Goal: Check status: Check status

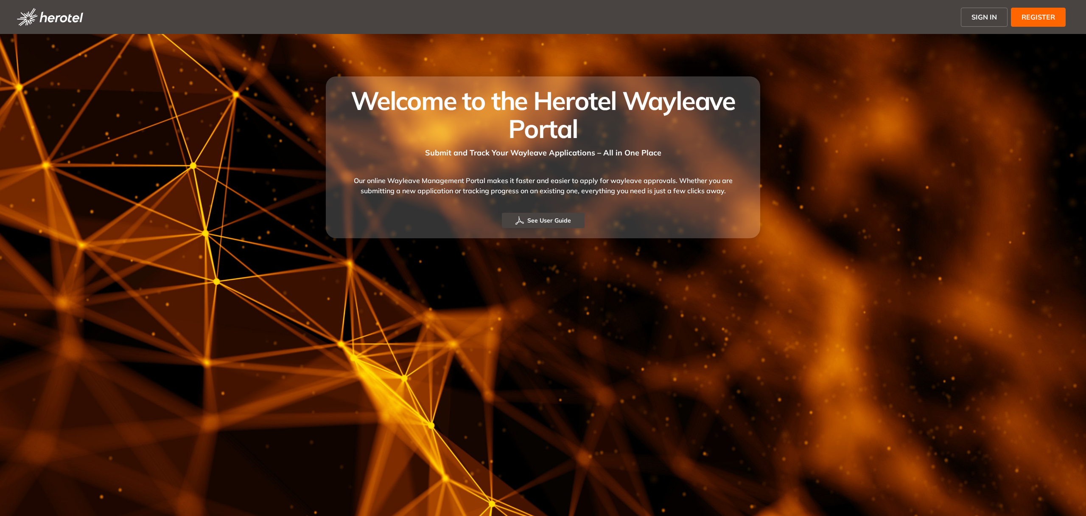
click at [999, 20] on button "SIGN IN" at bounding box center [984, 17] width 47 height 19
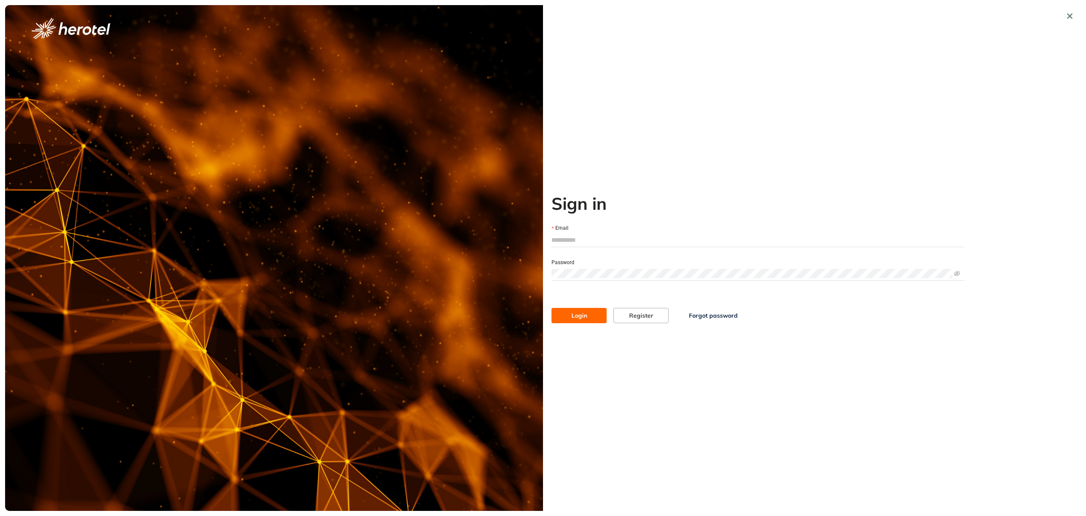
type input "**********"
click at [584, 315] on span "Login" at bounding box center [580, 315] width 16 height 9
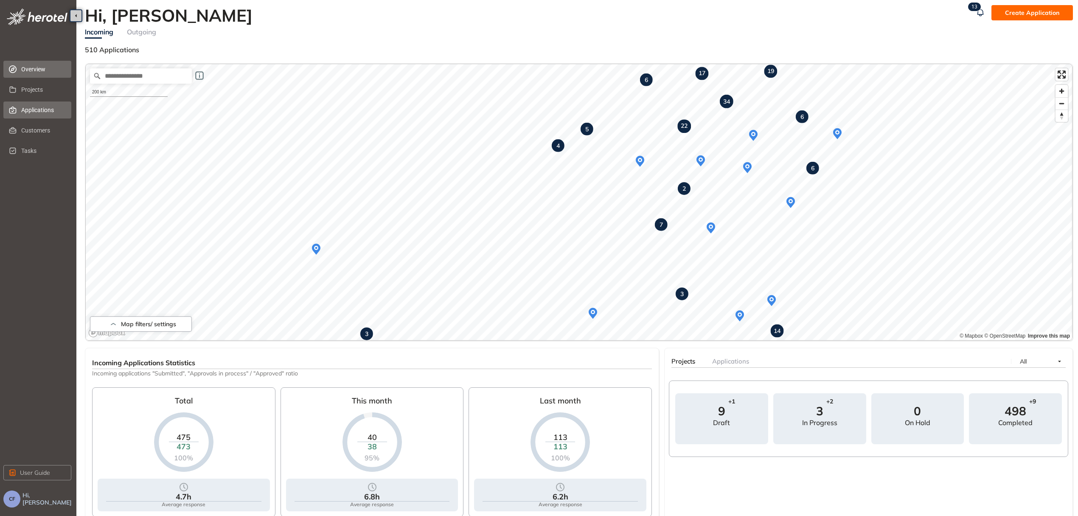
click at [45, 114] on span "Applications" at bounding box center [42, 109] width 43 height 17
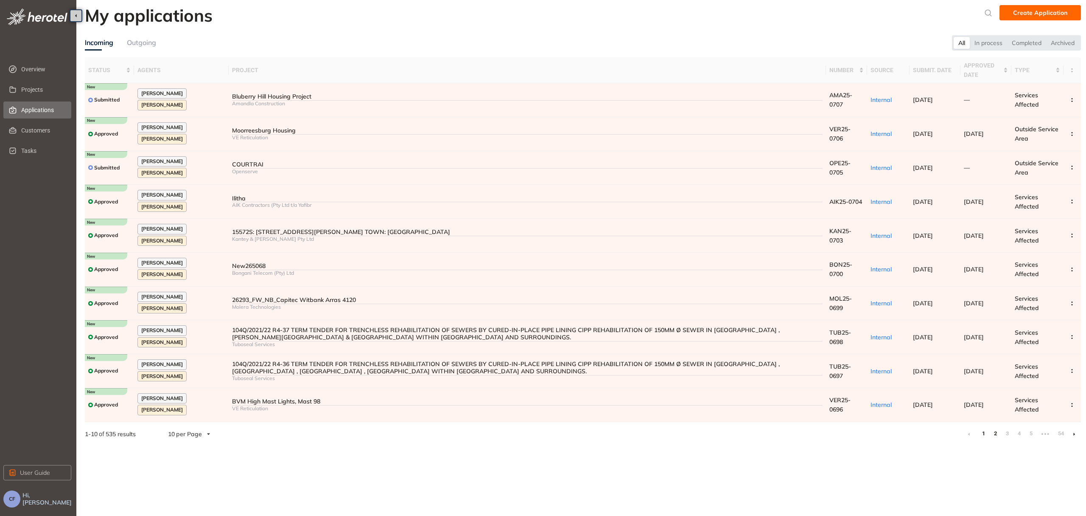
click at [995, 427] on link "2" at bounding box center [995, 433] width 8 height 13
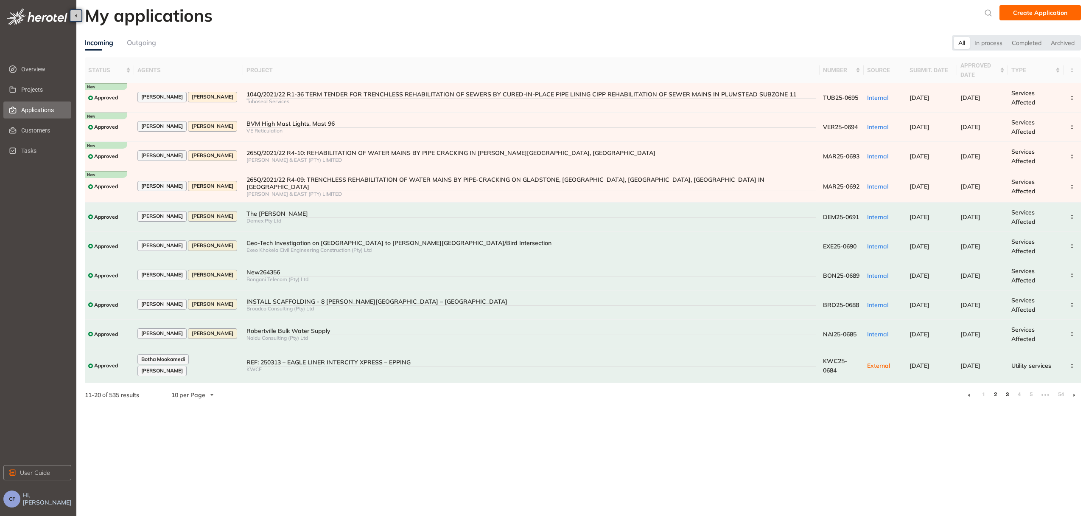
click at [1007, 388] on link "3" at bounding box center [1007, 394] width 8 height 13
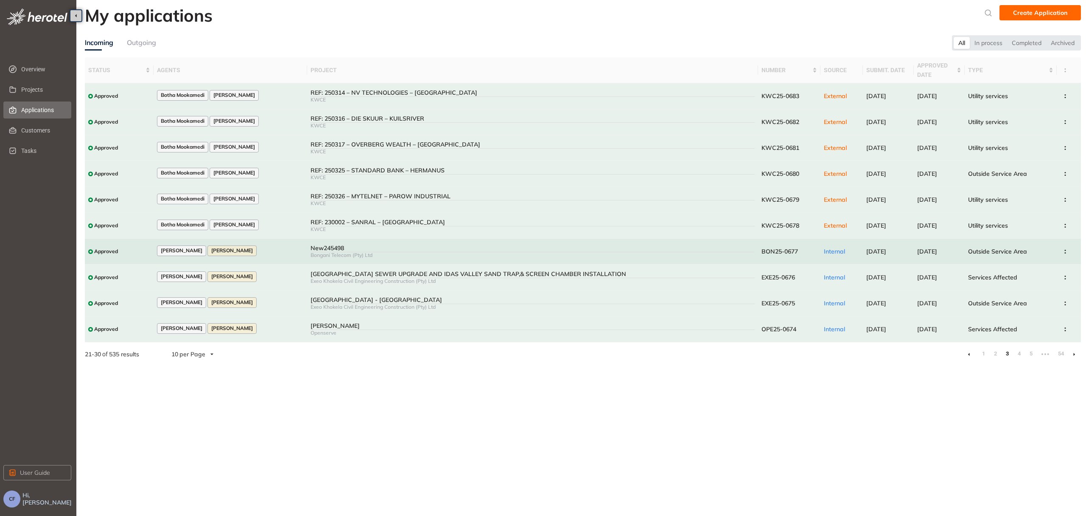
click at [780, 249] on span "BON25-0677" at bounding box center [780, 251] width 36 height 8
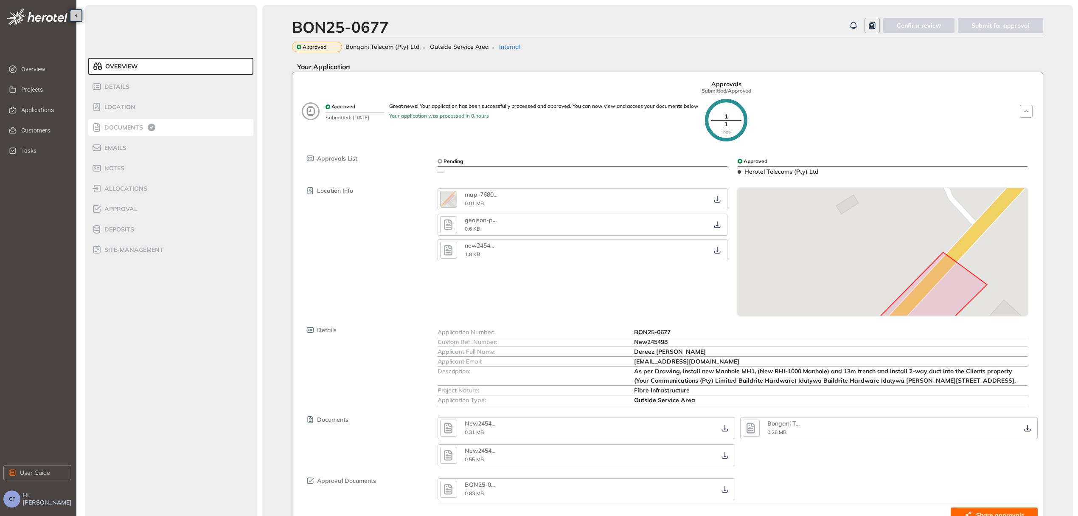
click at [117, 125] on span "Documents" at bounding box center [122, 127] width 41 height 7
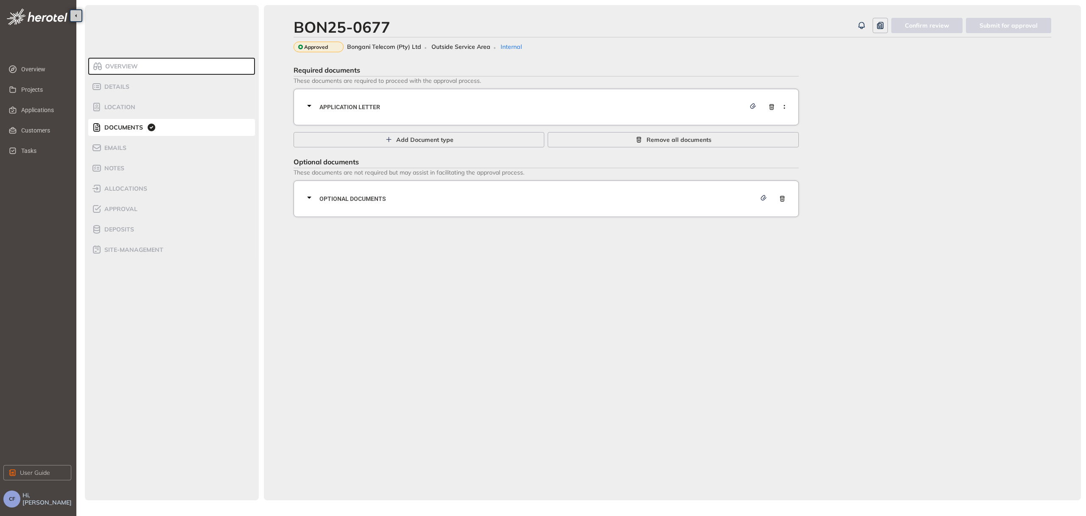
click at [478, 106] on span "Application letter" at bounding box center [533, 106] width 426 height 9
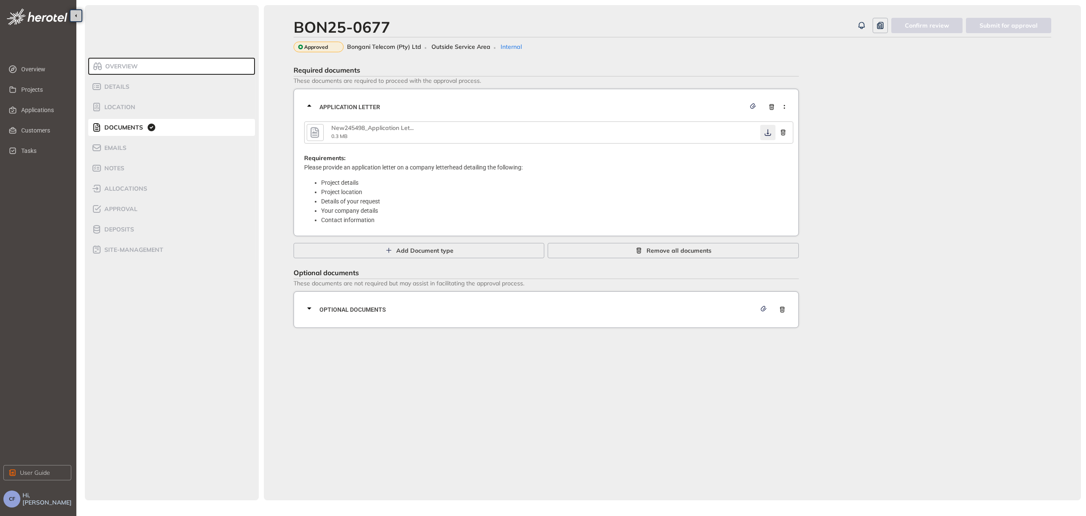
click at [766, 131] on icon "button" at bounding box center [768, 132] width 8 height 7
click at [604, 303] on div "Optional documents" at bounding box center [548, 309] width 489 height 25
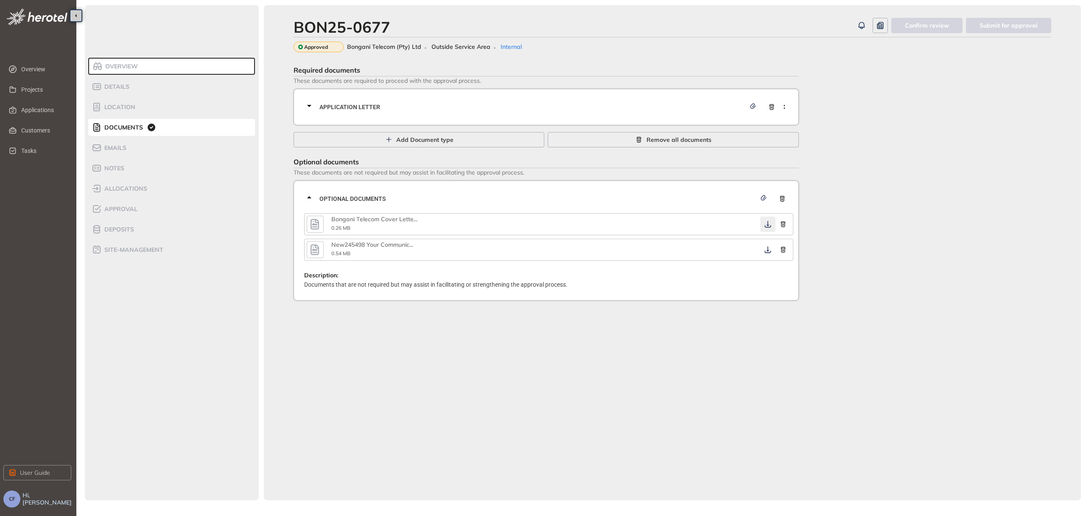
click at [764, 221] on icon "button" at bounding box center [768, 224] width 8 height 7
click at [767, 247] on icon "button" at bounding box center [768, 249] width 8 height 7
click at [113, 210] on span "Approval" at bounding box center [120, 208] width 36 height 7
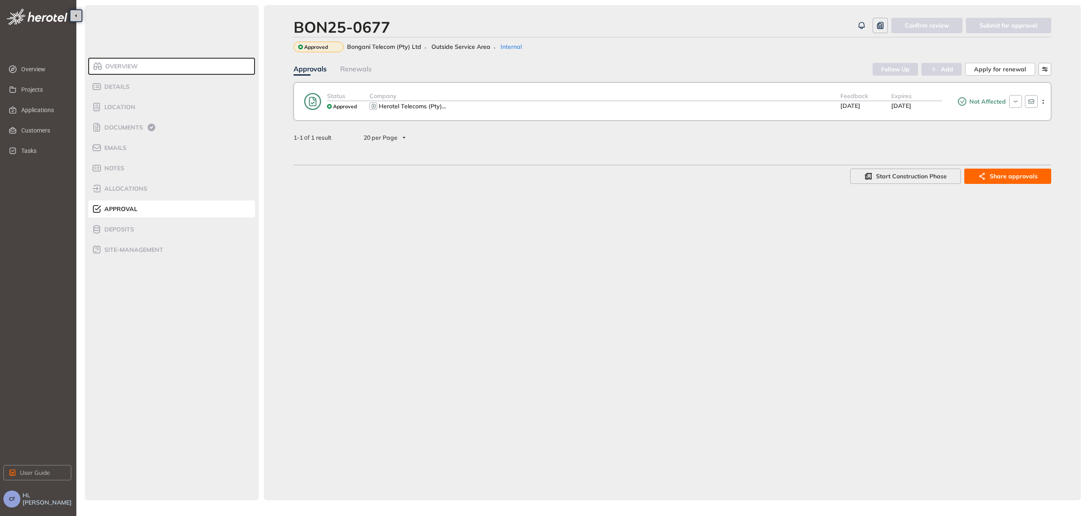
click at [734, 104] on div "Herotel Telecoms (Pty) ..." at bounding box center [605, 106] width 471 height 10
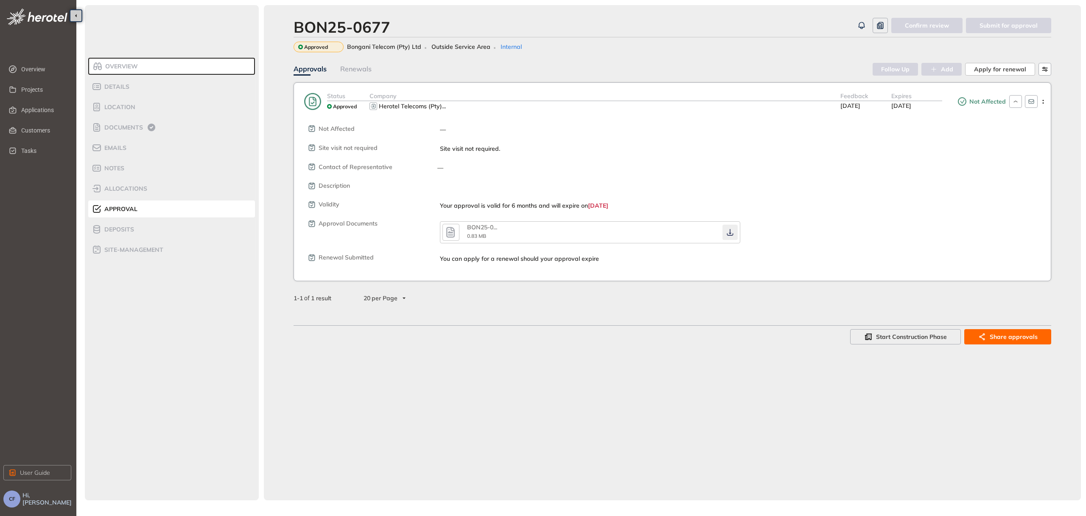
click at [733, 229] on icon "button" at bounding box center [730, 232] width 8 height 7
click at [120, 130] on span "Documents" at bounding box center [122, 127] width 41 height 7
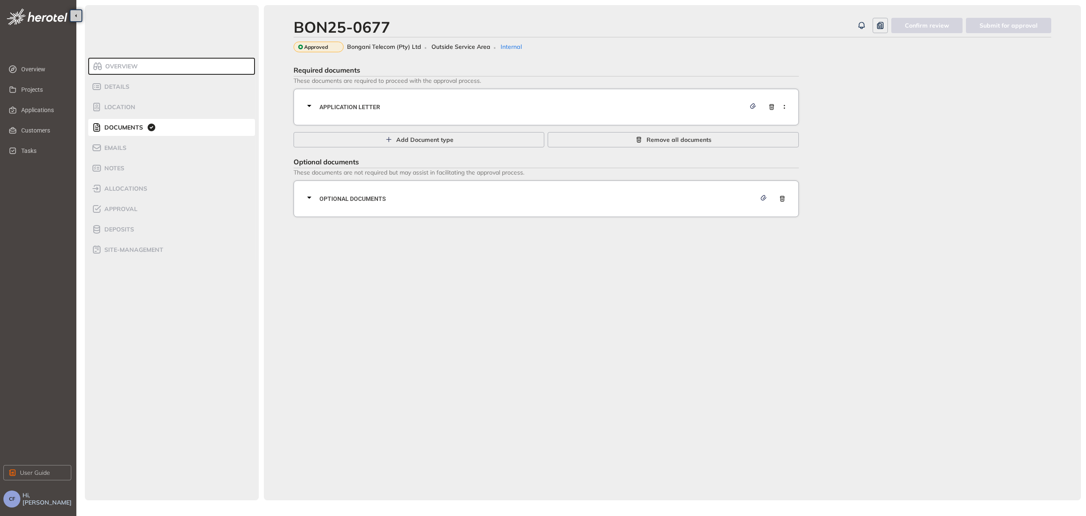
click at [334, 105] on span "Application letter" at bounding box center [533, 106] width 426 height 9
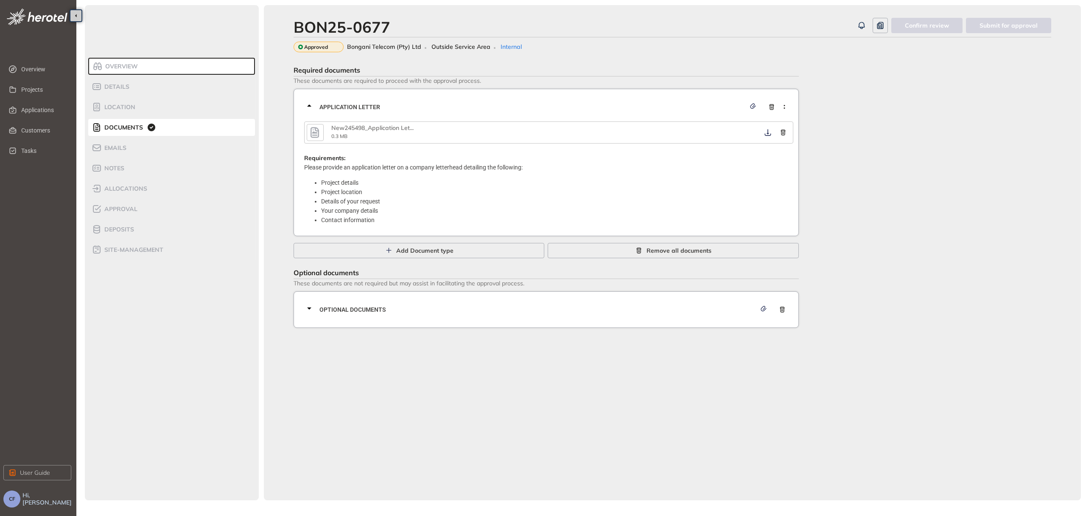
click at [316, 134] on icon "button" at bounding box center [315, 132] width 8 height 11
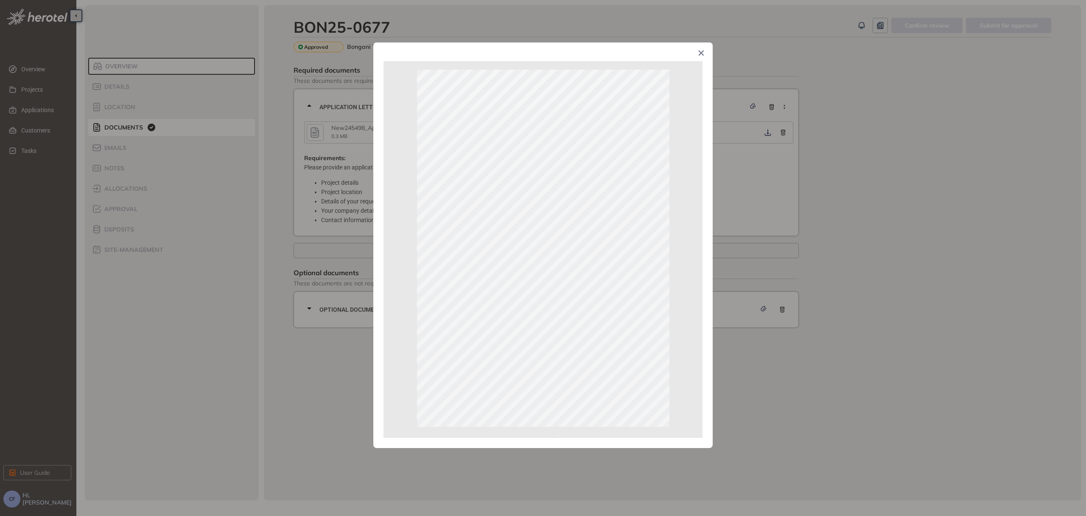
click at [884, 125] on div "Page 1 of 1" at bounding box center [543, 258] width 1086 height 516
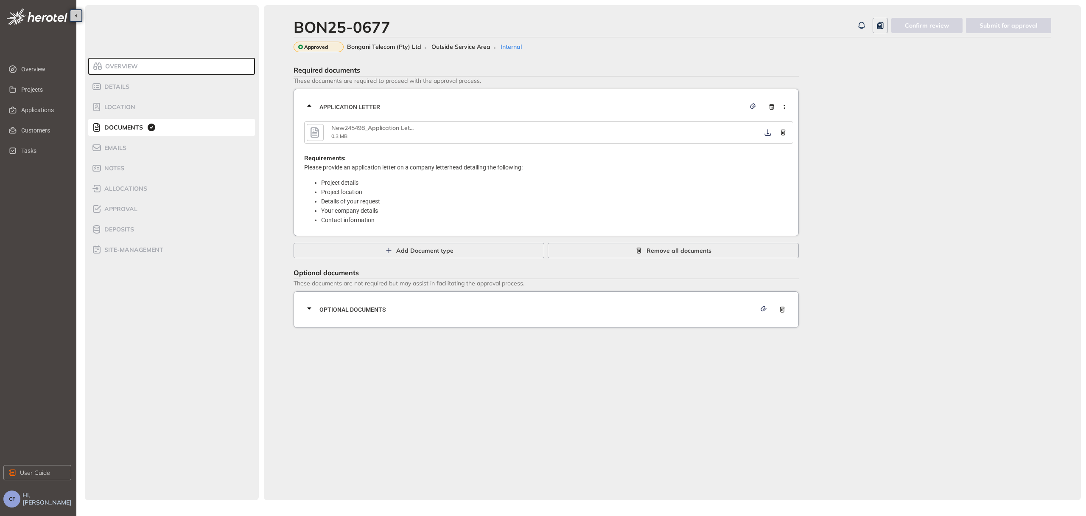
click at [625, 368] on div "BON25-0677 Confirm review Submit for approval Approved Bongani Telecom (Pty) Lt…" at bounding box center [672, 252] width 817 height 495
click at [29, 107] on span "Applications" at bounding box center [42, 109] width 43 height 17
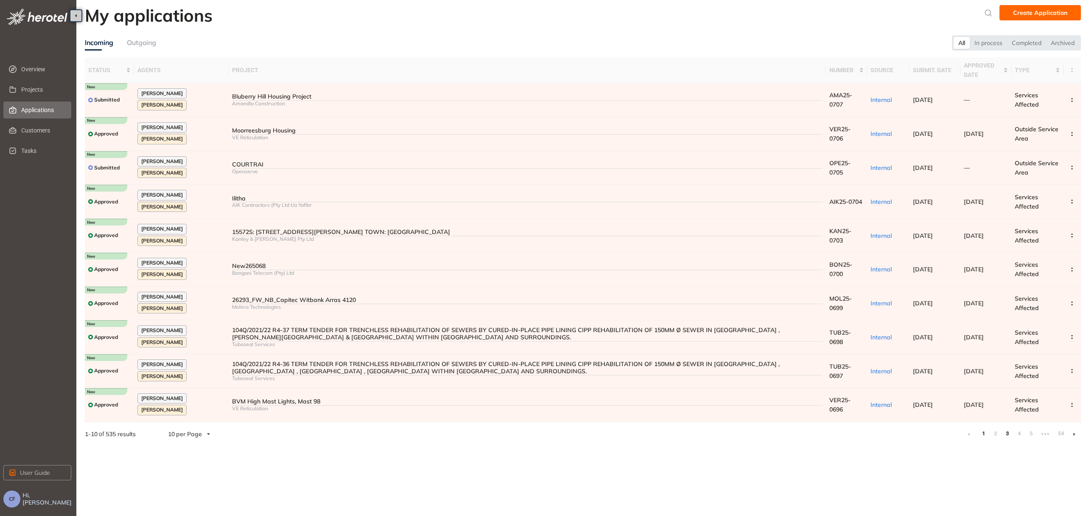
click at [1009, 427] on link "3" at bounding box center [1007, 433] width 8 height 13
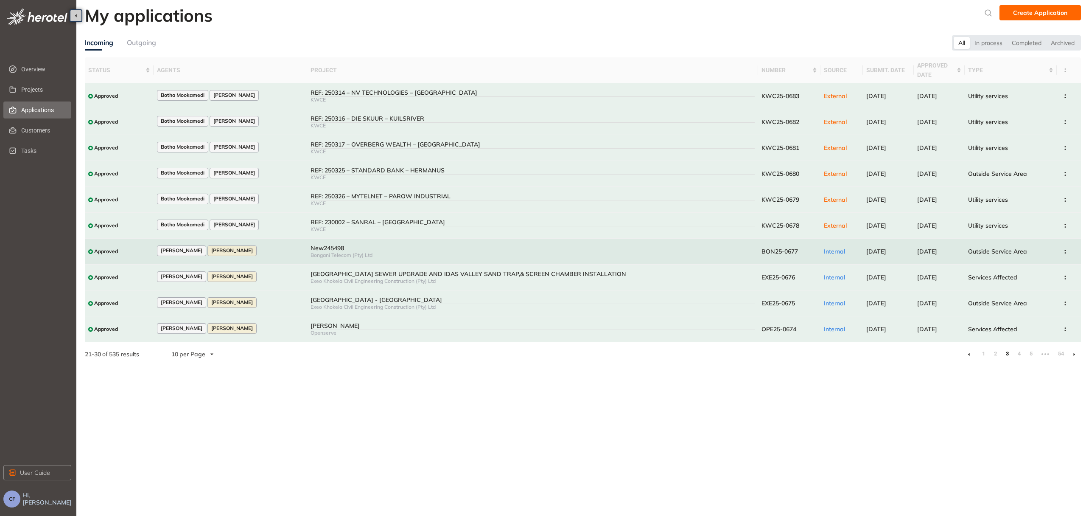
click at [776, 249] on span "BON25-0677" at bounding box center [780, 251] width 36 height 8
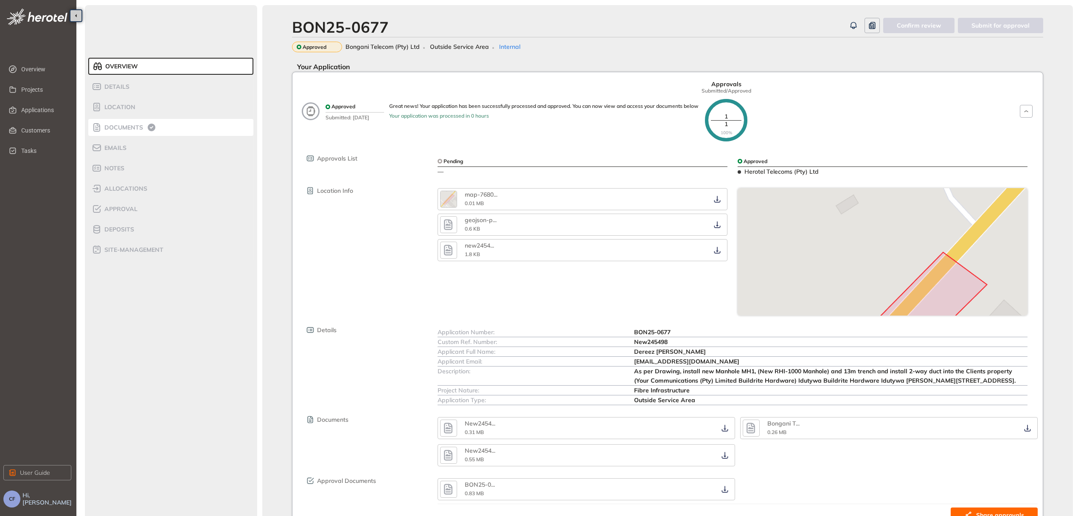
click at [118, 124] on span "Documents" at bounding box center [122, 127] width 41 height 7
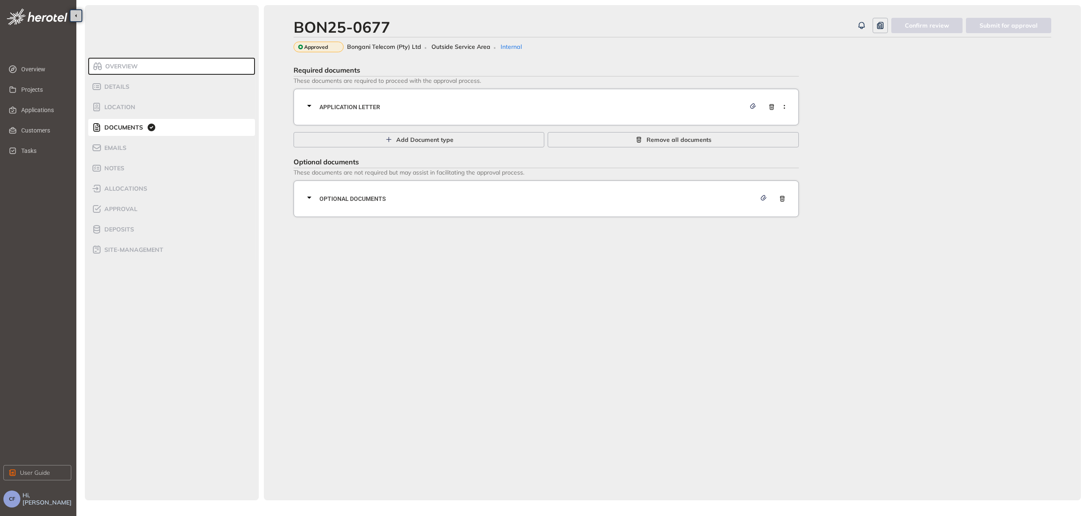
click at [454, 104] on span "Application letter" at bounding box center [533, 106] width 426 height 9
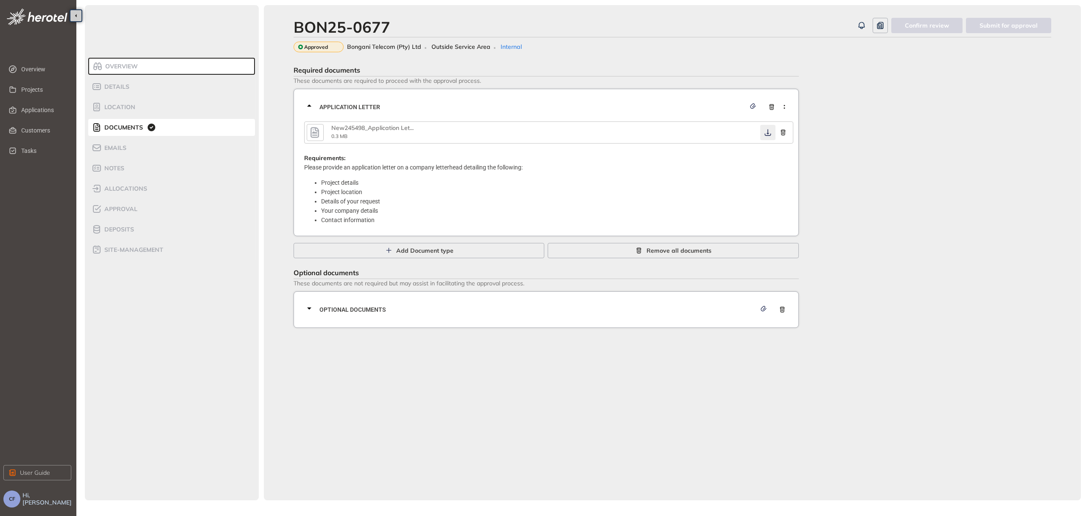
click at [766, 129] on icon "button" at bounding box center [768, 132] width 8 height 7
click at [474, 305] on span "Optional documents" at bounding box center [538, 309] width 437 height 9
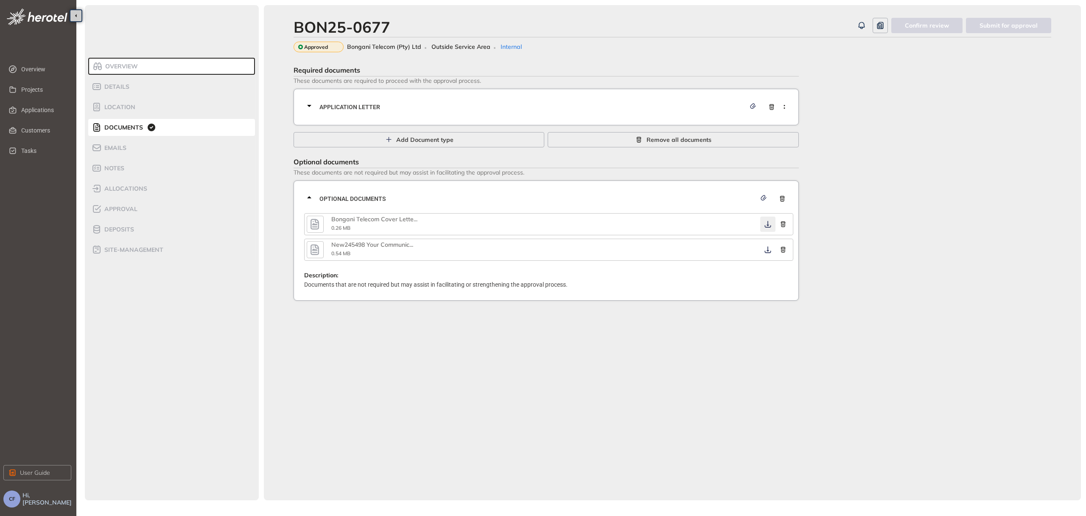
click at [767, 223] on icon "button" at bounding box center [768, 224] width 8 height 7
click at [770, 252] on button "button" at bounding box center [767, 249] width 15 height 15
click at [315, 249] on icon "button" at bounding box center [315, 249] width 8 height 11
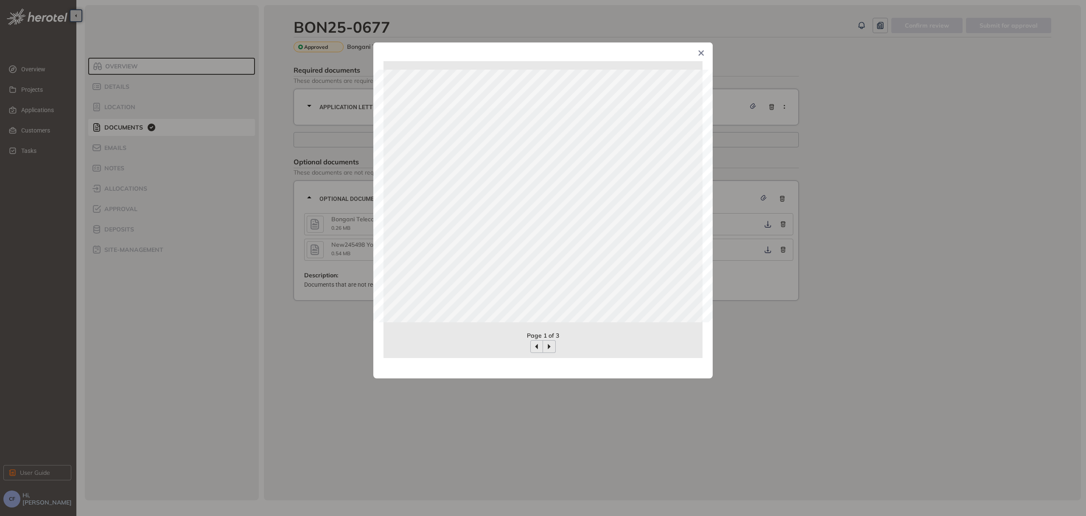
click at [787, 331] on div "Page 1 of 3" at bounding box center [543, 258] width 1086 height 516
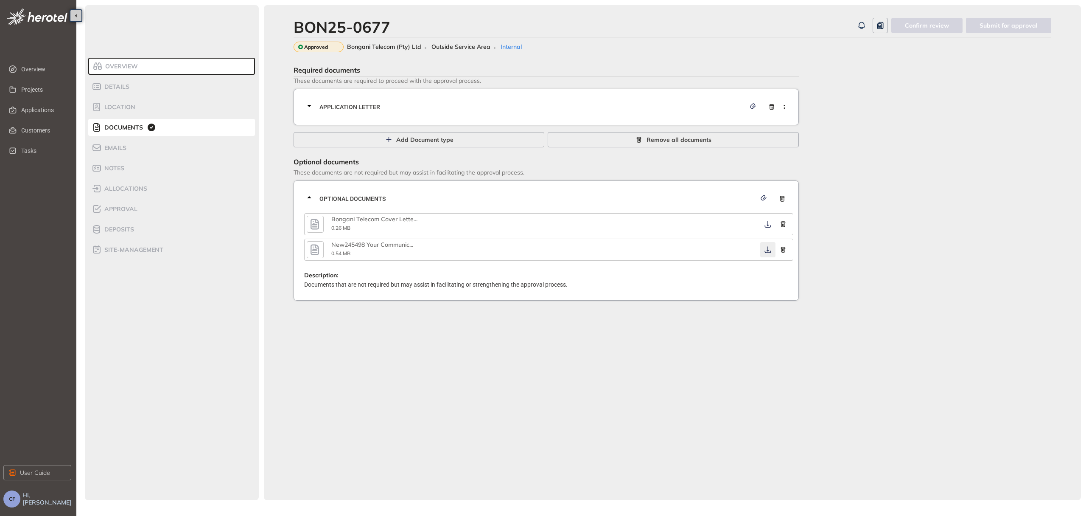
click at [766, 246] on icon "button" at bounding box center [768, 249] width 8 height 7
click at [154, 212] on div "Approval" at bounding box center [128, 209] width 72 height 10
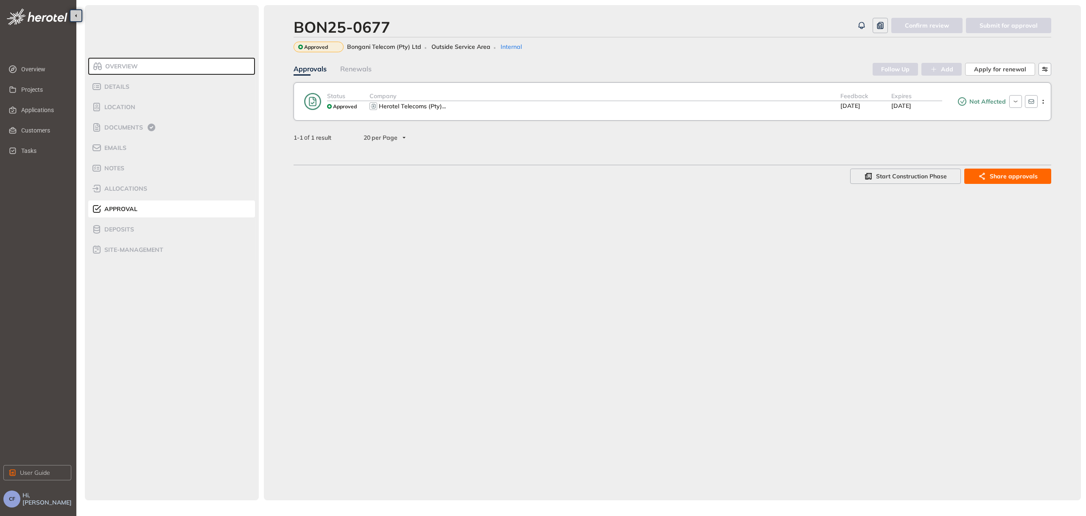
click at [793, 110] on div "Herotel Telecoms (Pty) ..." at bounding box center [605, 106] width 471 height 10
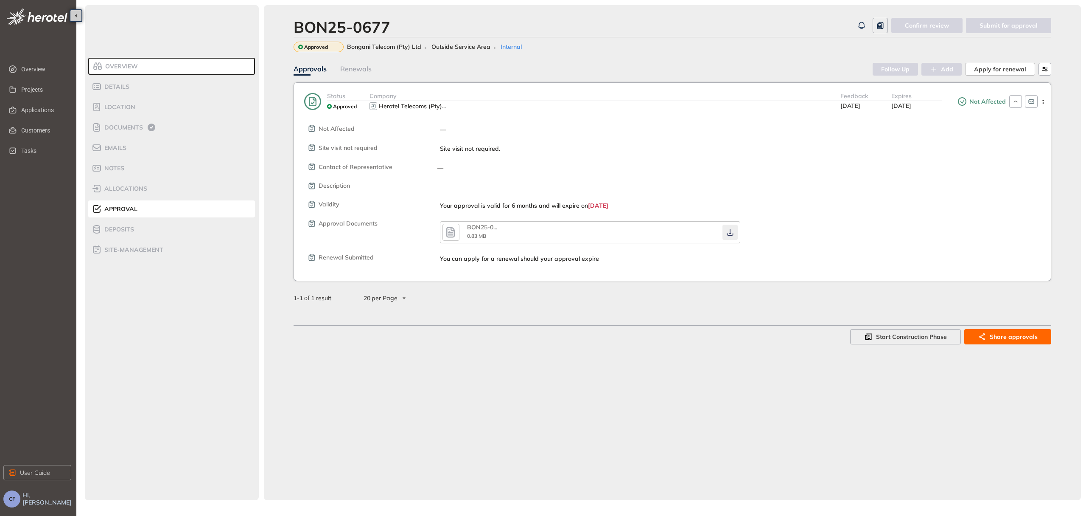
click at [729, 232] on icon "button" at bounding box center [730, 232] width 8 height 7
click at [48, 111] on span "Applications" at bounding box center [42, 109] width 43 height 17
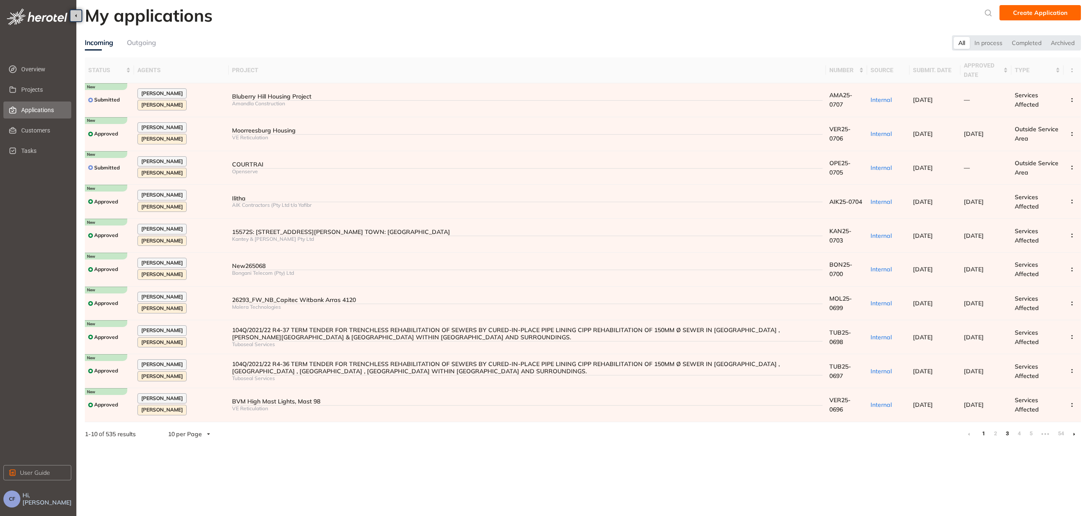
click at [1006, 427] on link "3" at bounding box center [1007, 433] width 8 height 13
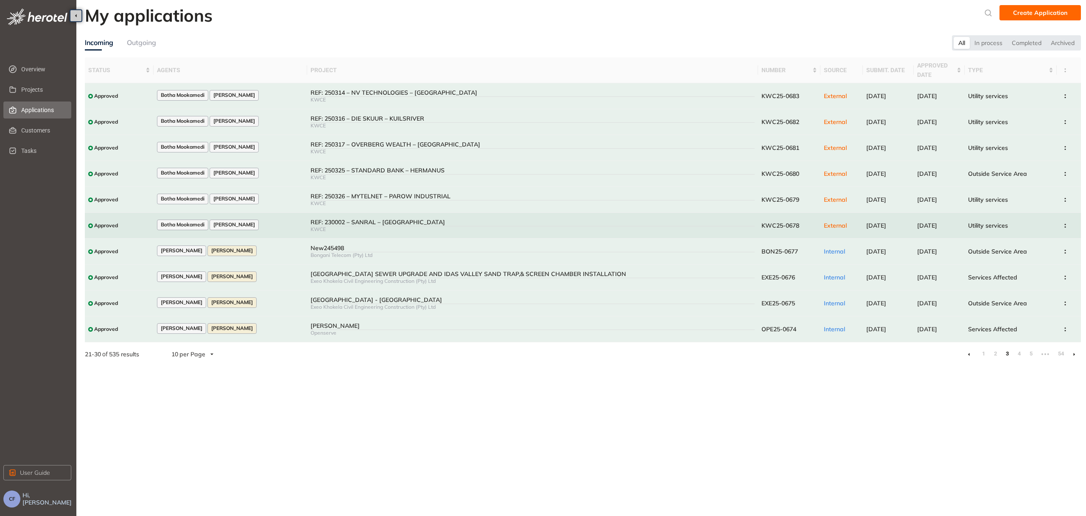
click at [342, 220] on div "REF: 230002 – SANRAL – [GEOGRAPHIC_DATA]" at bounding box center [533, 222] width 444 height 7
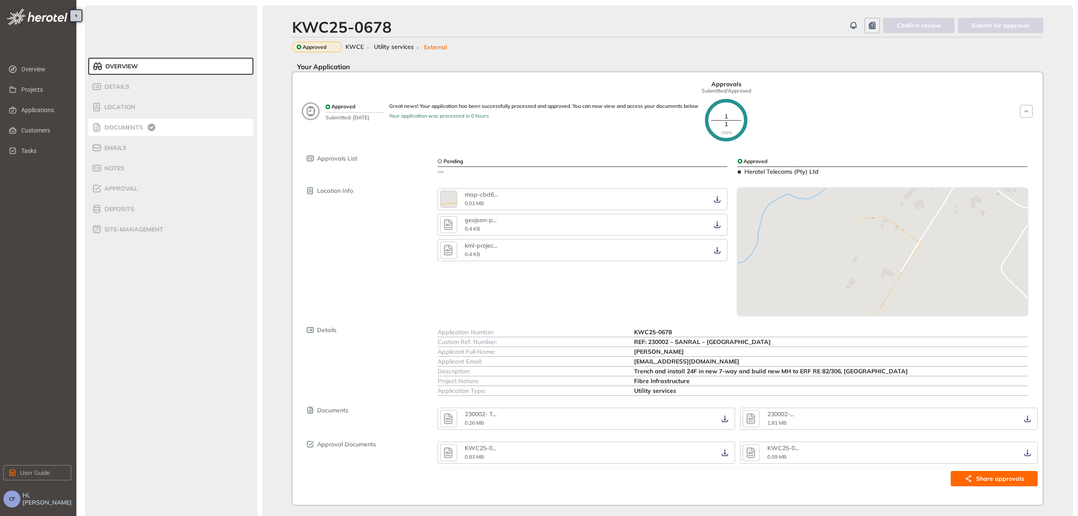
click at [122, 130] on span "Documents" at bounding box center [122, 127] width 41 height 7
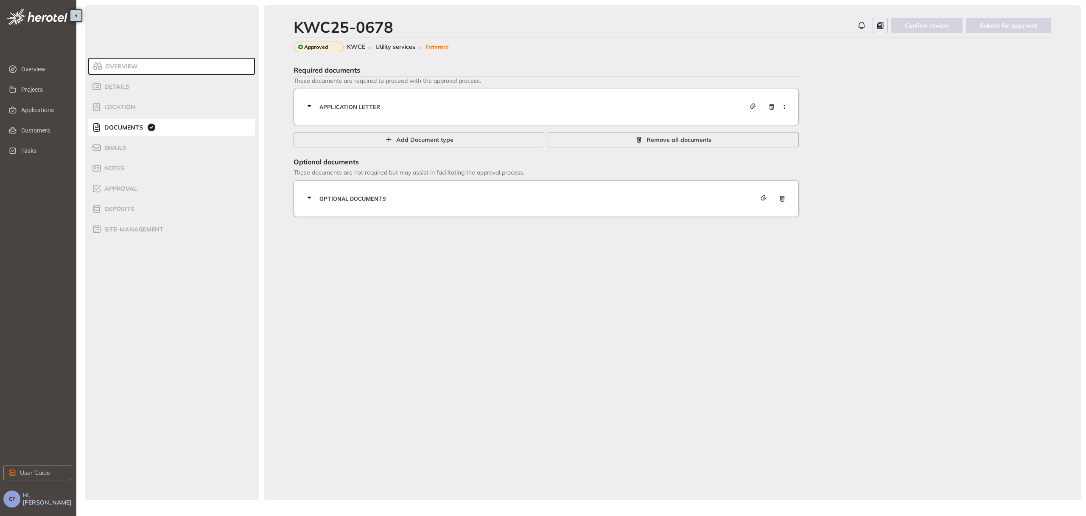
click at [505, 107] on span "Application letter" at bounding box center [533, 106] width 426 height 9
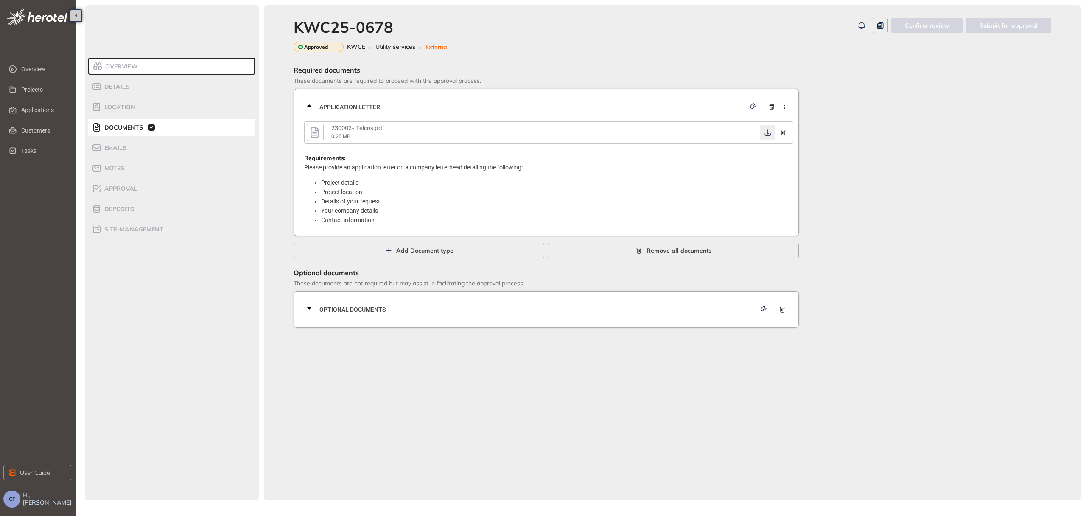
click at [768, 135] on button "button" at bounding box center [767, 132] width 15 height 15
click at [498, 316] on div "Optional documents" at bounding box center [548, 309] width 489 height 25
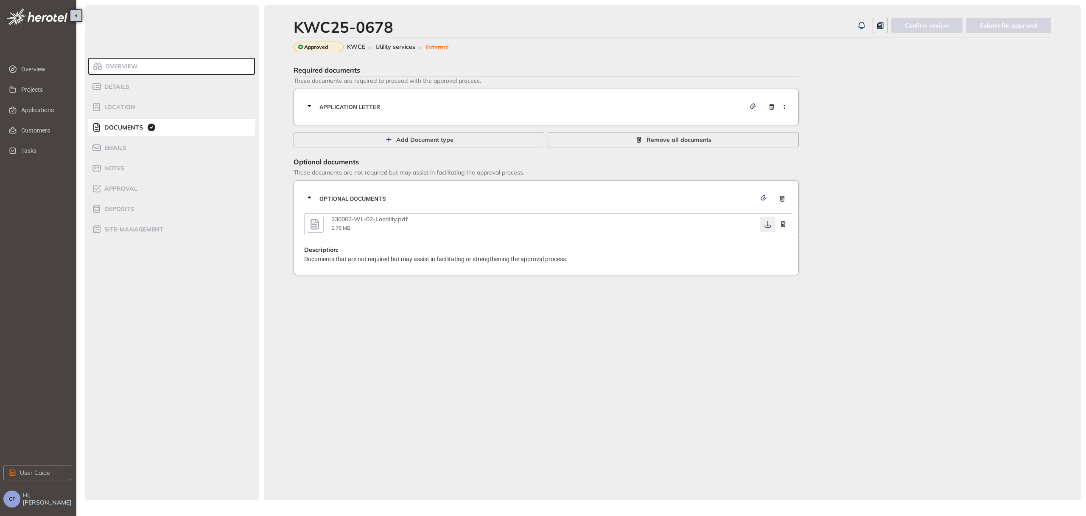
click at [765, 223] on icon "button" at bounding box center [768, 224] width 8 height 7
click at [315, 222] on icon "button" at bounding box center [314, 223] width 13 height 15
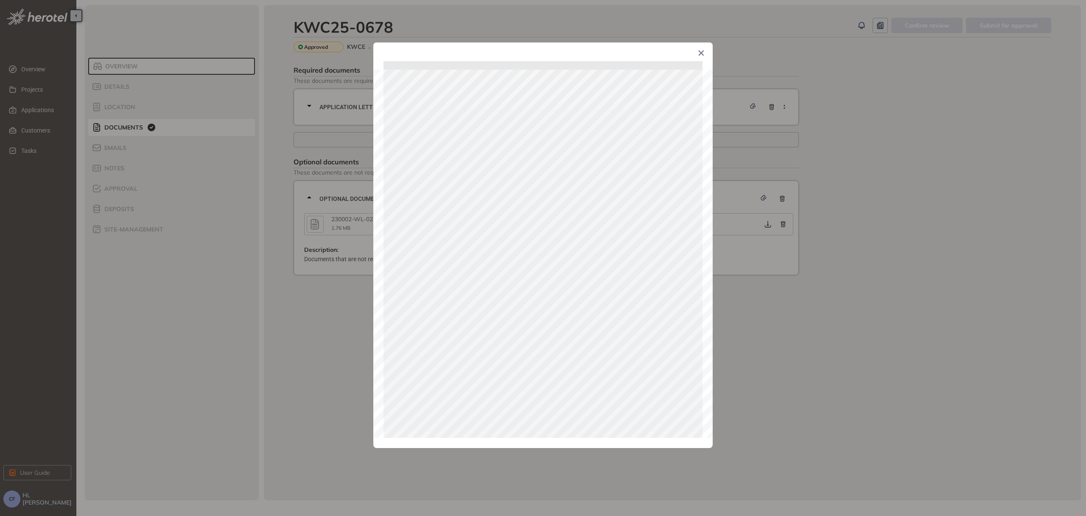
click at [815, 329] on div "Page 1 of 1" at bounding box center [543, 258] width 1086 height 516
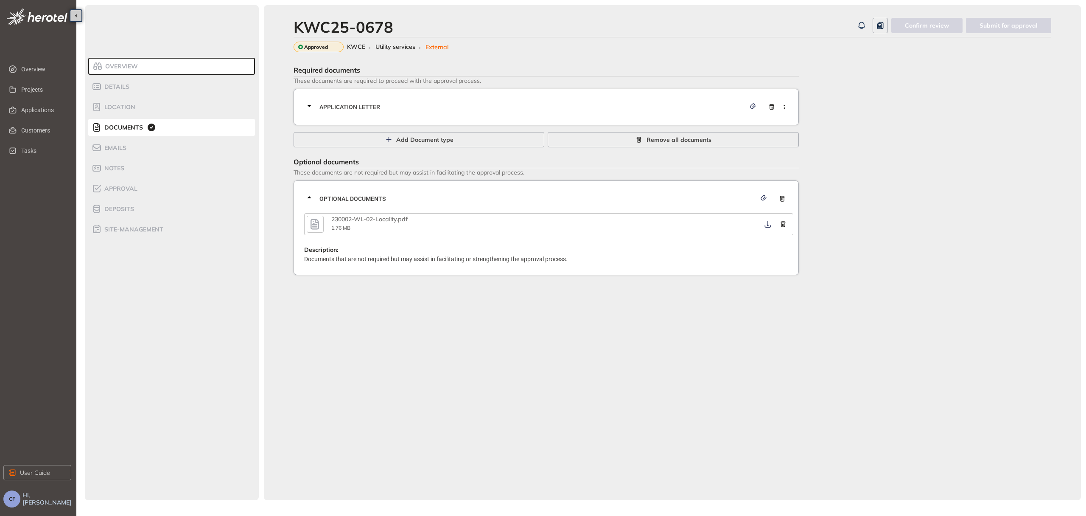
click at [666, 100] on div "Application letter" at bounding box center [548, 106] width 489 height 25
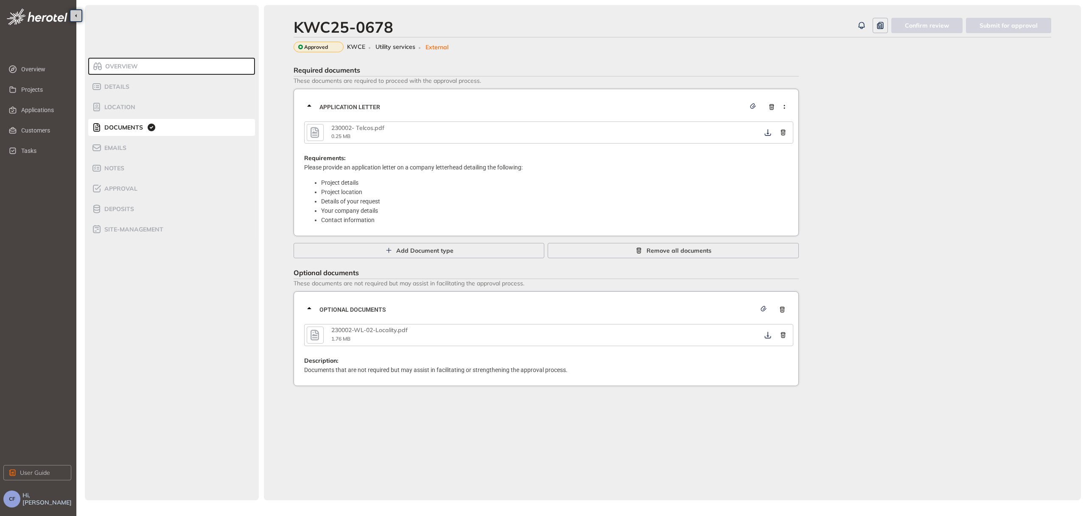
click at [314, 130] on icon "button" at bounding box center [314, 132] width 13 height 15
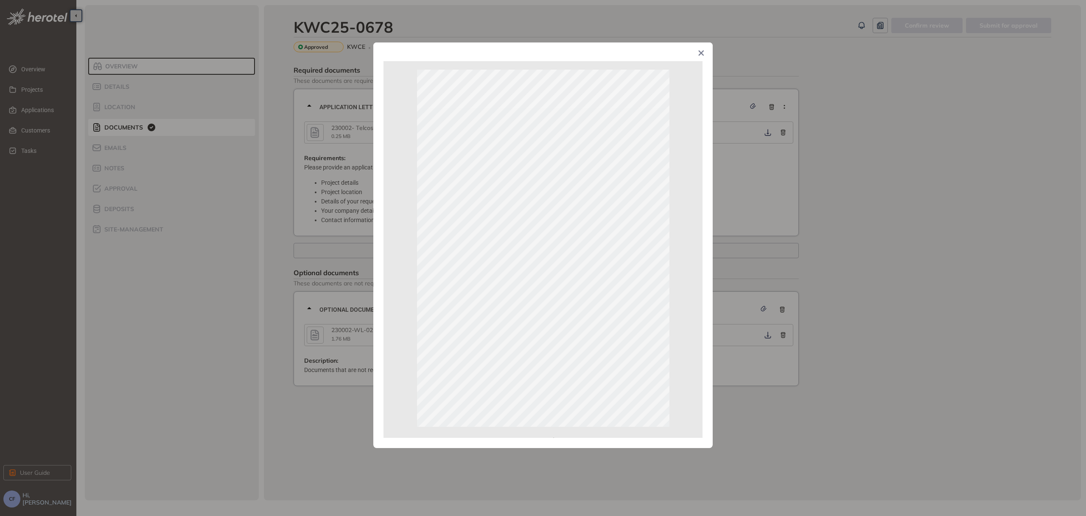
click at [702, 52] on icon "Close" at bounding box center [701, 53] width 6 height 6
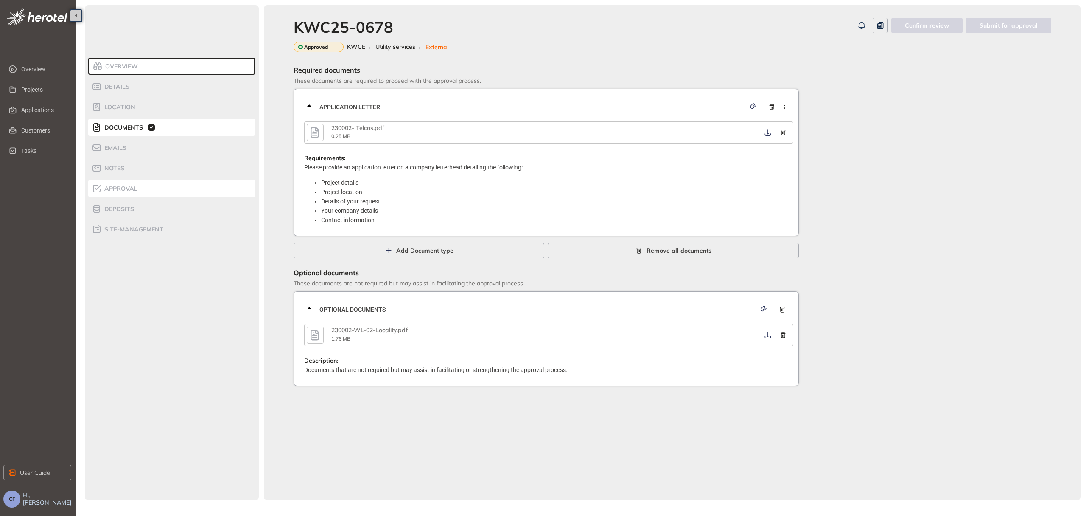
click at [136, 187] on span "Approval" at bounding box center [120, 188] width 36 height 7
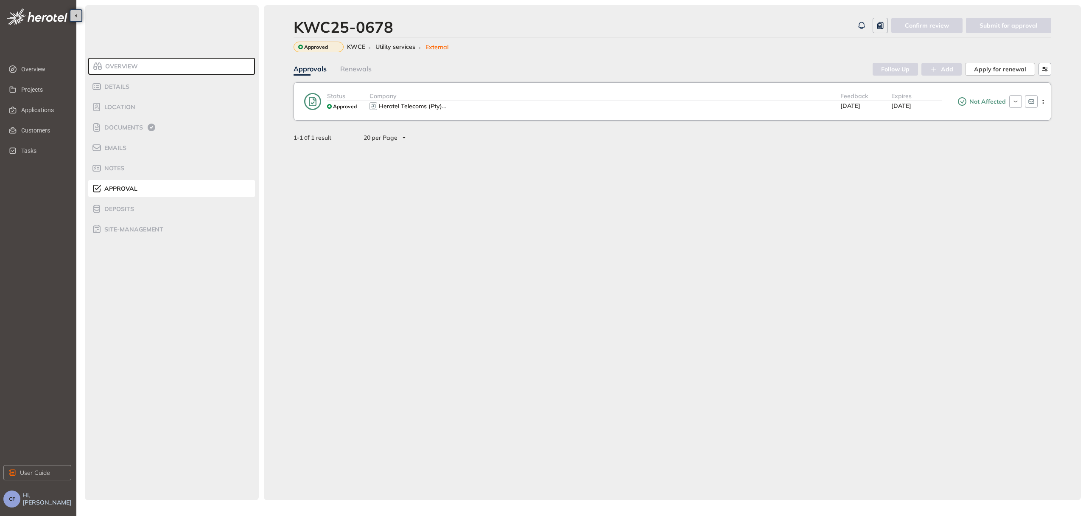
click at [517, 108] on div "Herotel Telecoms (Pty) ..." at bounding box center [605, 106] width 471 height 10
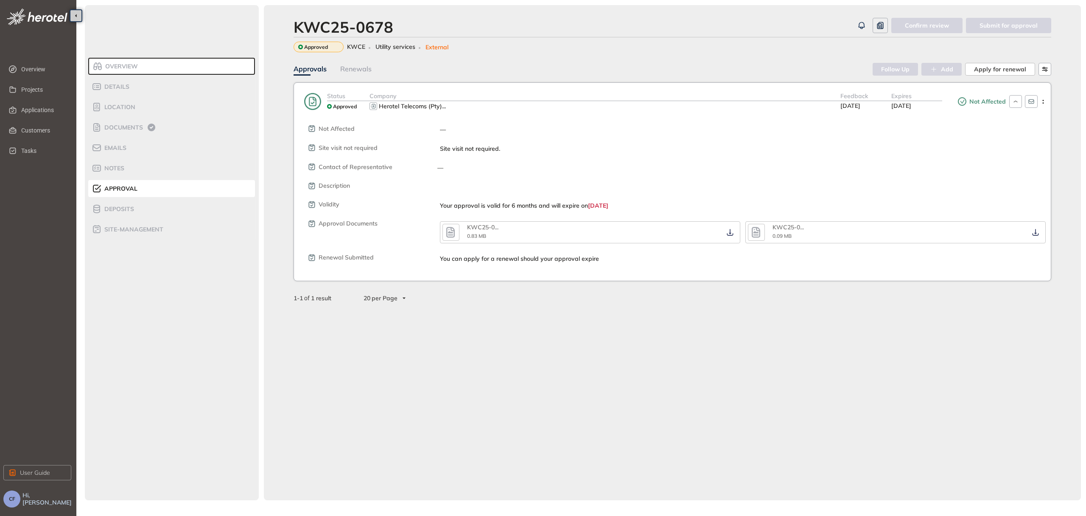
click at [452, 233] on icon "button" at bounding box center [450, 232] width 8 height 11
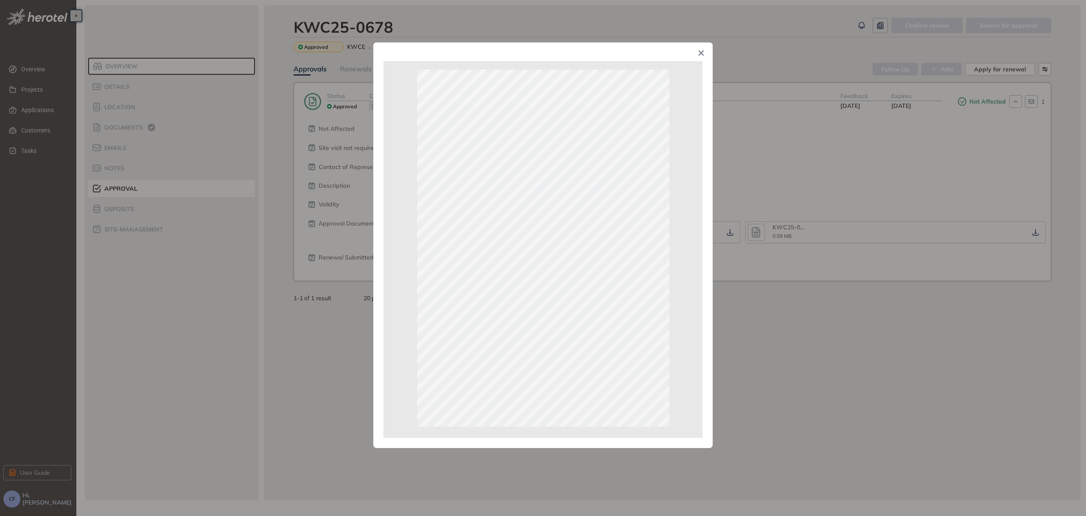
click at [701, 47] on span "Close" at bounding box center [701, 53] width 23 height 23
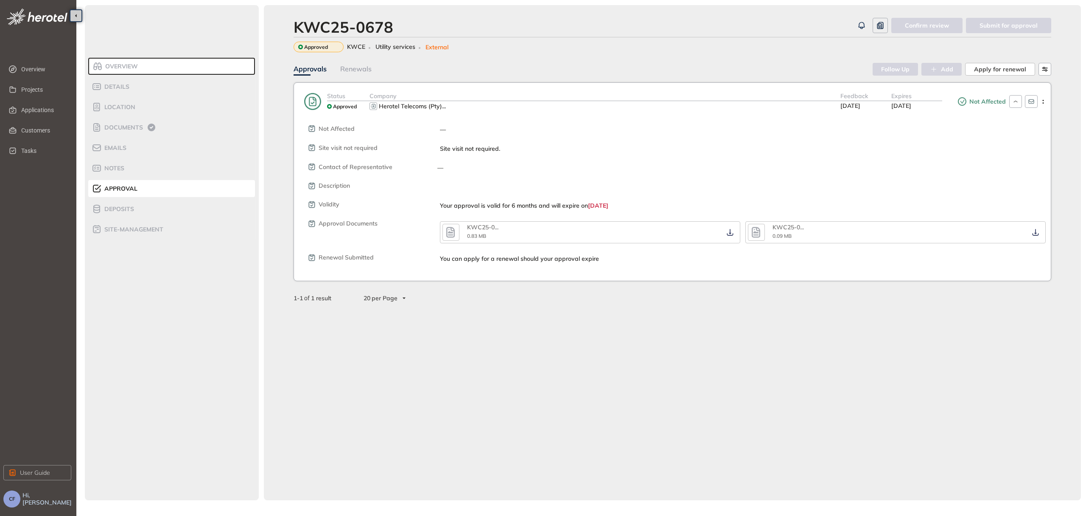
click at [758, 232] on icon "button" at bounding box center [756, 232] width 8 height 11
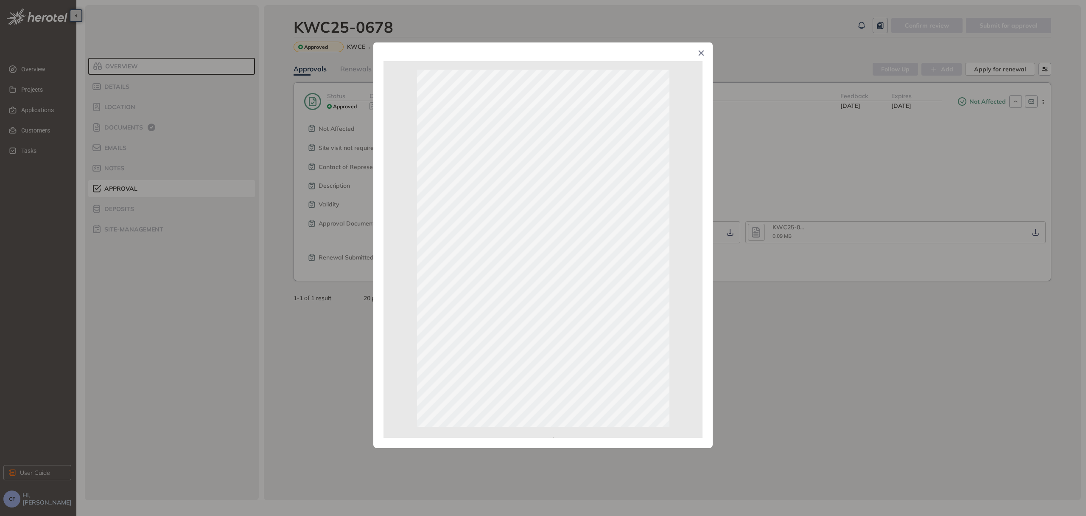
click at [701, 53] on icon "Close" at bounding box center [701, 52] width 5 height 5
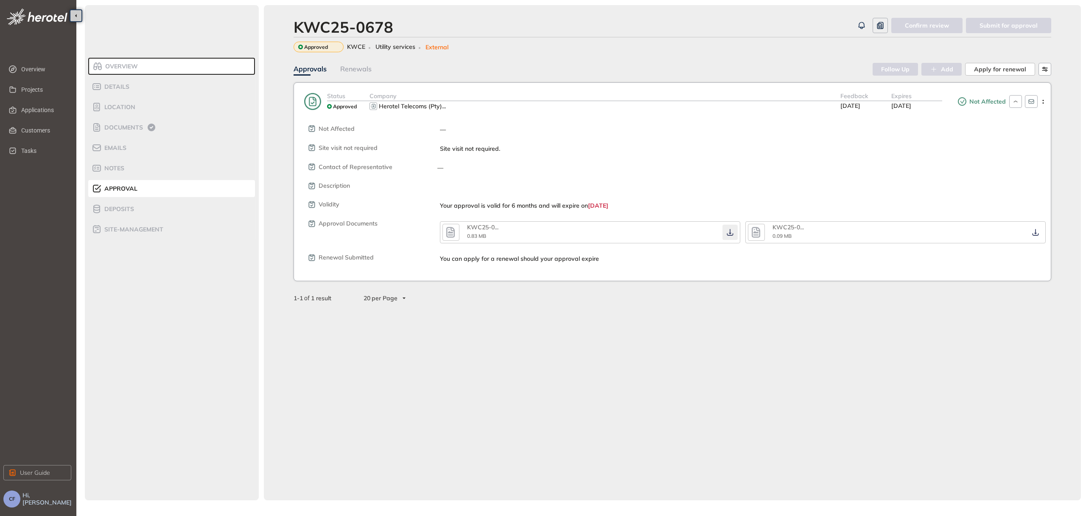
click at [732, 230] on icon "button" at bounding box center [730, 232] width 8 height 7
click at [1036, 235] on button "button" at bounding box center [1035, 231] width 15 height 15
drag, startPoint x: 123, startPoint y: 126, endPoint x: 135, endPoint y: 127, distance: 12.4
click at [123, 126] on span "Documents" at bounding box center [122, 127] width 41 height 7
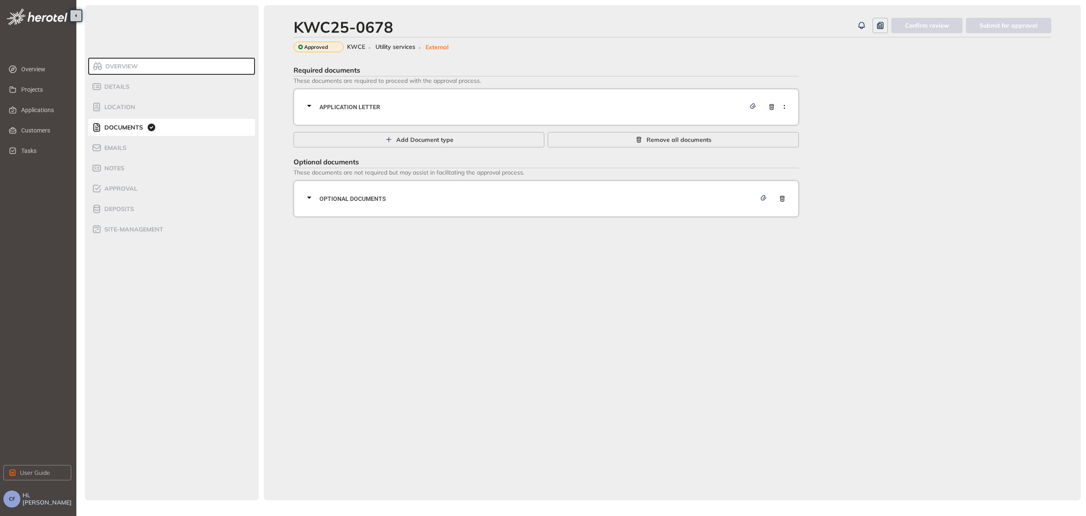
click at [357, 104] on span "Application letter" at bounding box center [533, 106] width 426 height 9
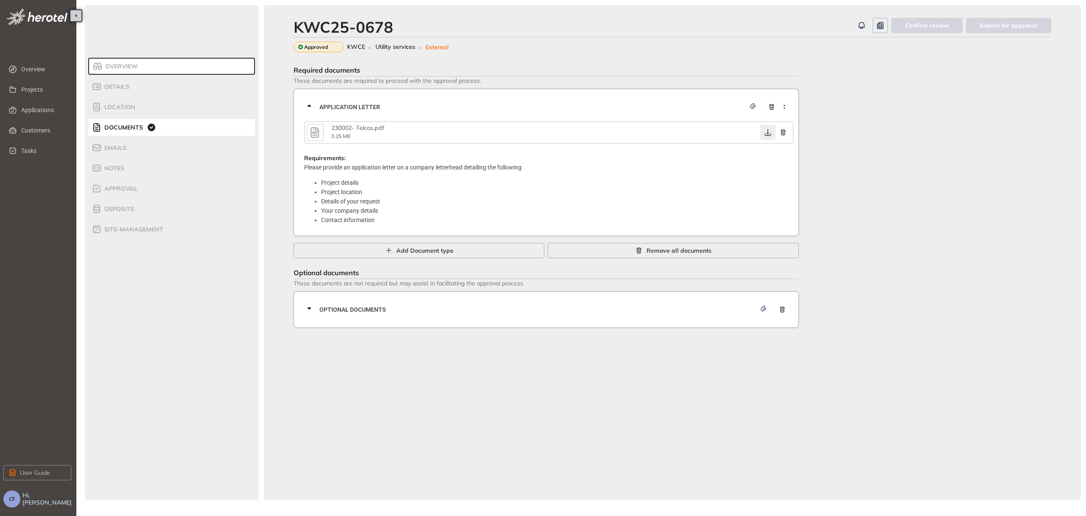
click at [770, 134] on icon "button" at bounding box center [768, 132] width 8 height 7
click at [670, 309] on span "Optional documents" at bounding box center [538, 309] width 437 height 9
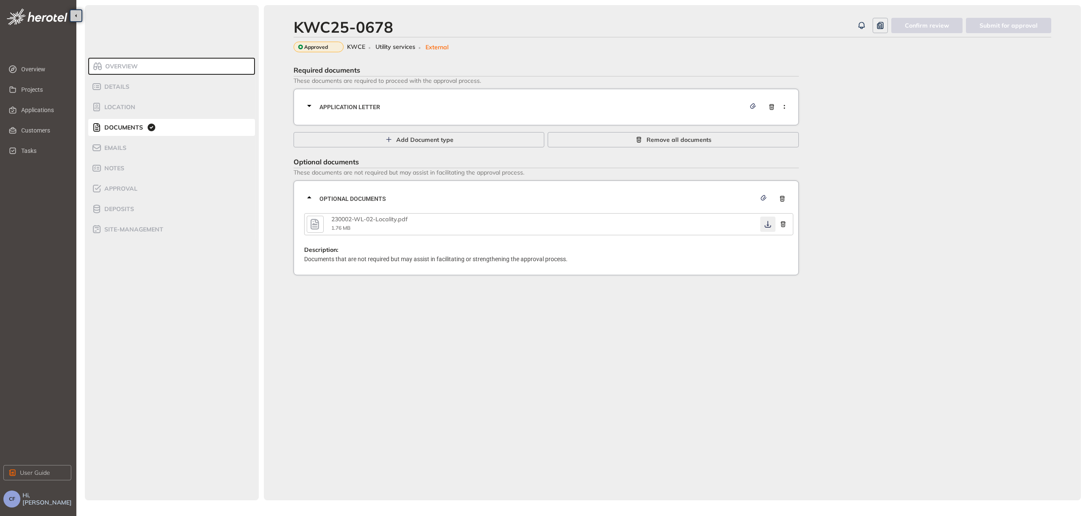
click at [771, 222] on icon "button" at bounding box center [768, 224] width 8 height 7
click at [132, 185] on span "Approval" at bounding box center [120, 188] width 36 height 7
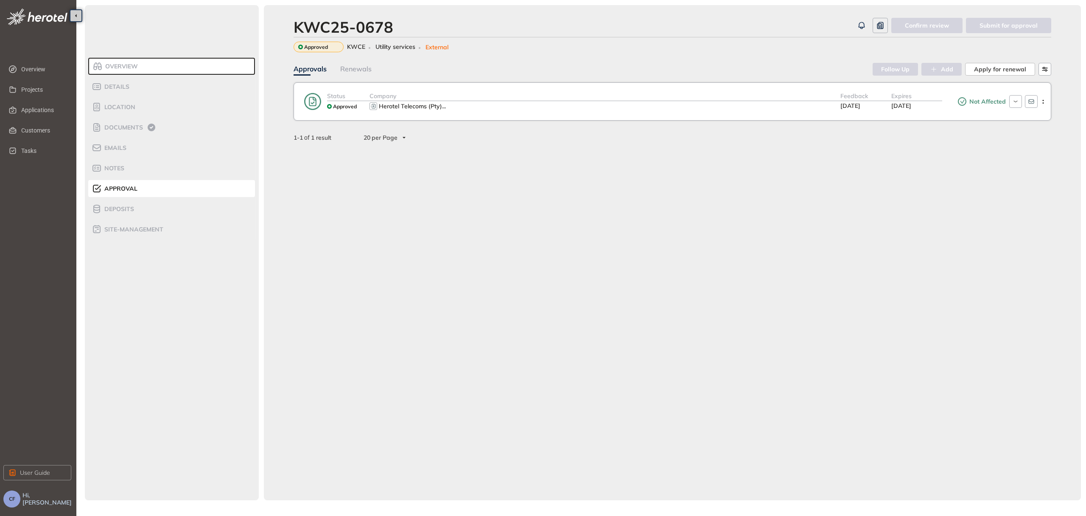
click at [556, 106] on div "Herotel Telecoms (Pty) ..." at bounding box center [605, 106] width 471 height 10
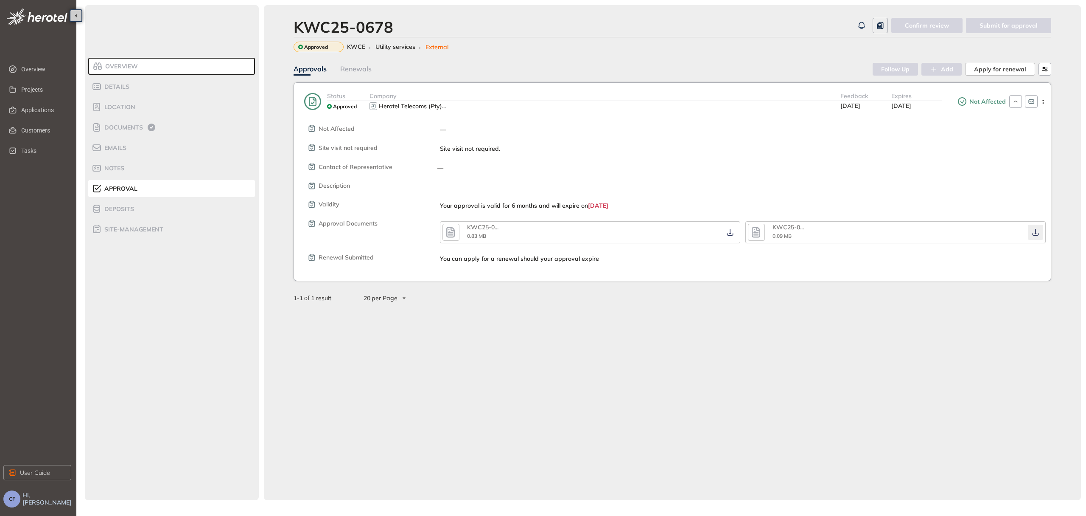
click at [1037, 233] on icon "button" at bounding box center [1035, 232] width 8 height 7
click at [23, 109] on span "Applications" at bounding box center [42, 109] width 43 height 17
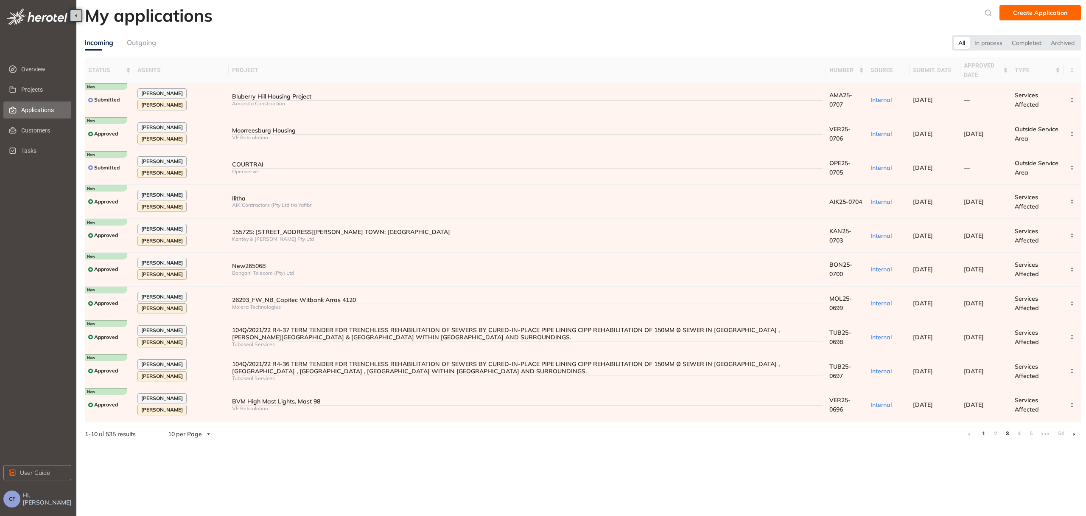
click at [1009, 427] on link "3" at bounding box center [1007, 433] width 8 height 13
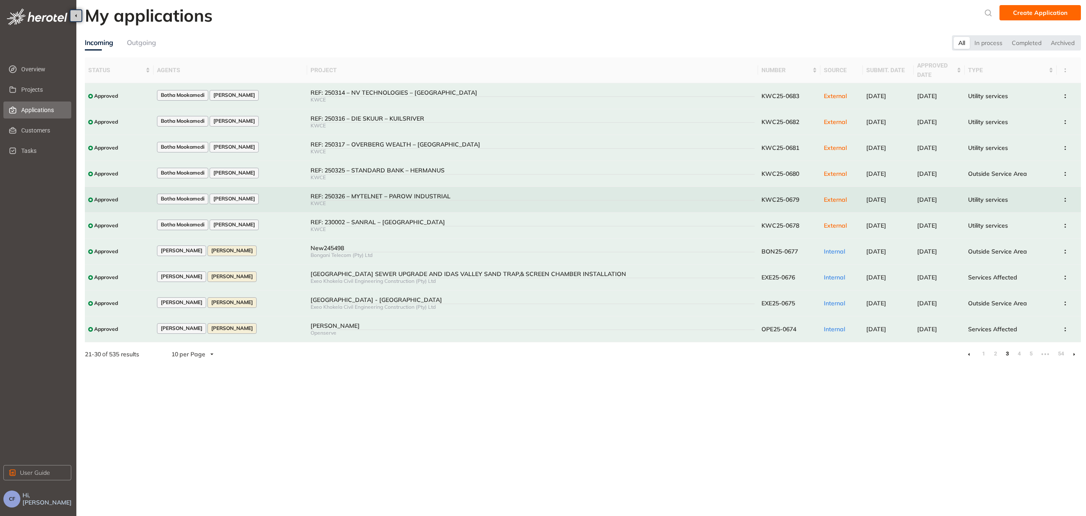
click at [450, 194] on div "REF: 250326 – MYTELNET – PAROW INDUSTRIAL" at bounding box center [533, 196] width 444 height 7
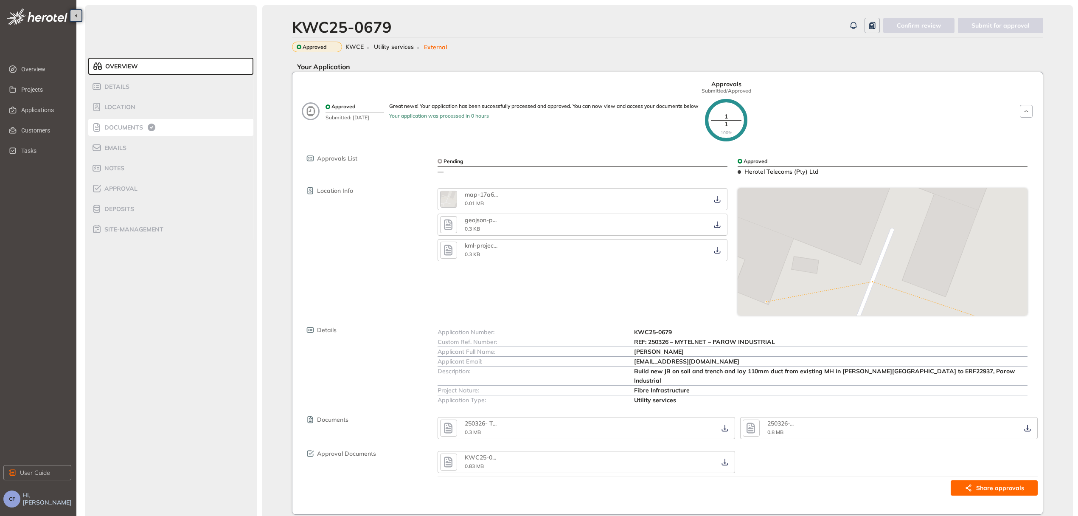
click at [113, 132] on div "Documents" at bounding box center [128, 127] width 72 height 10
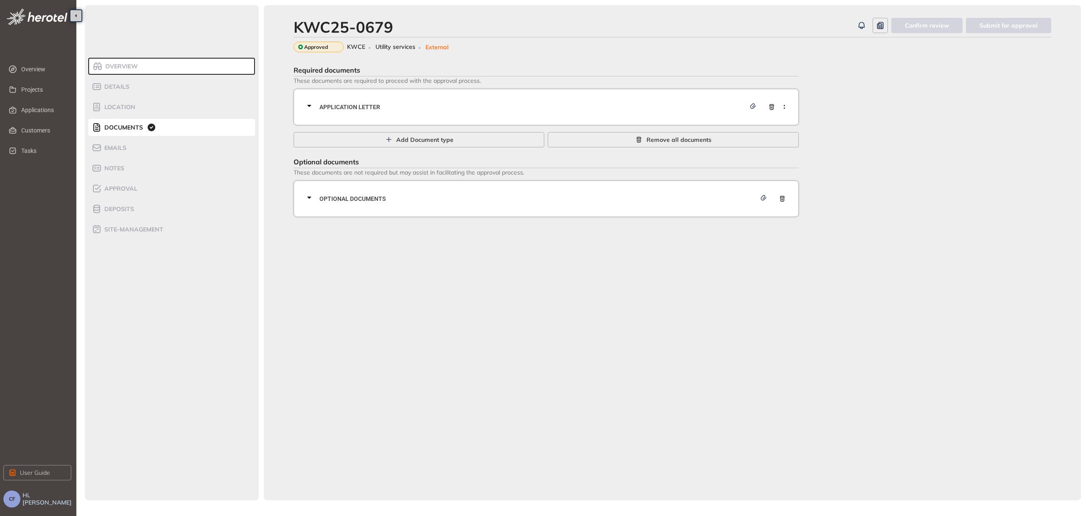
click at [440, 103] on span "Application letter" at bounding box center [533, 106] width 426 height 9
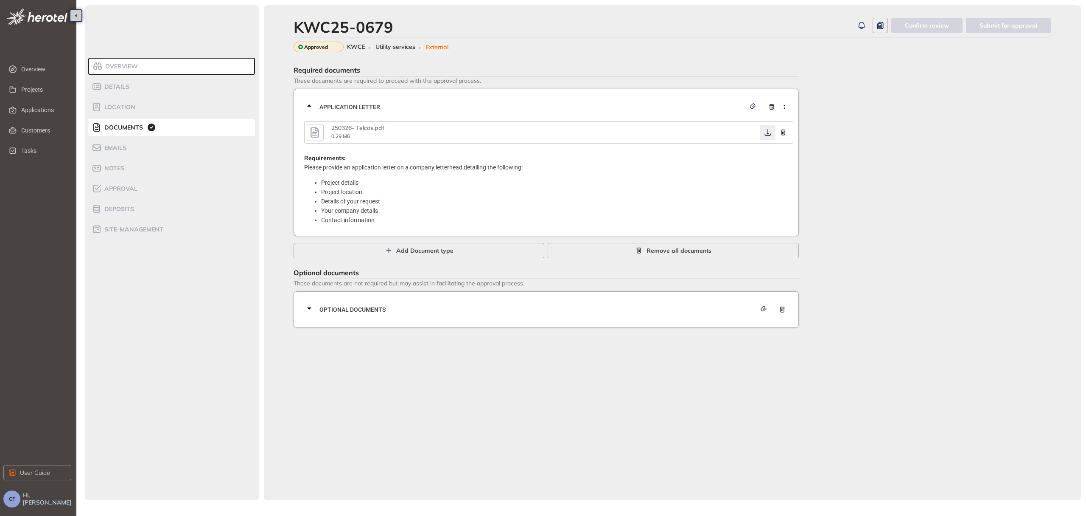
click at [768, 135] on icon "button" at bounding box center [768, 132] width 6 height 7
click at [485, 313] on div "Optional documents" at bounding box center [548, 309] width 489 height 25
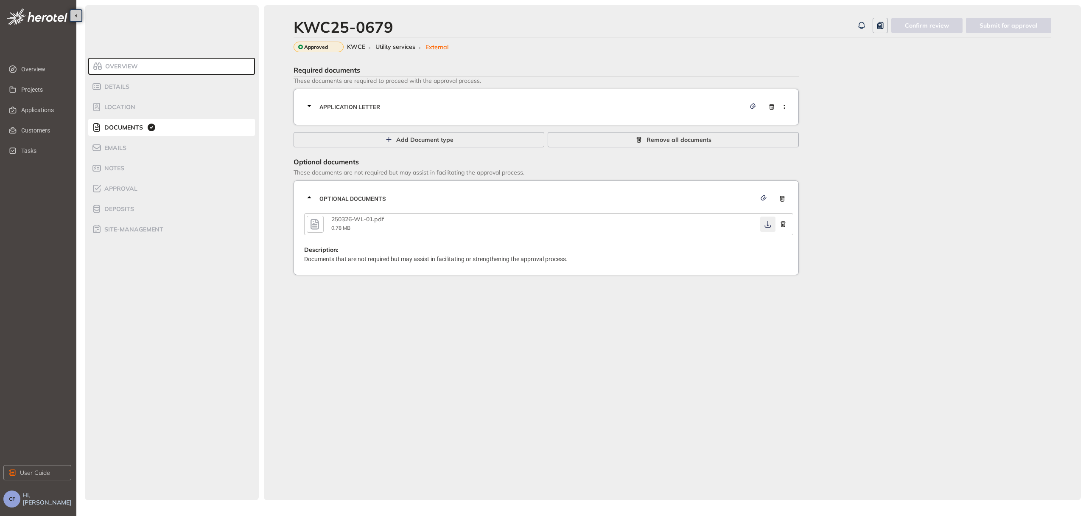
click at [768, 222] on icon "button" at bounding box center [768, 224] width 8 height 7
click at [114, 190] on span "Approval" at bounding box center [120, 188] width 36 height 7
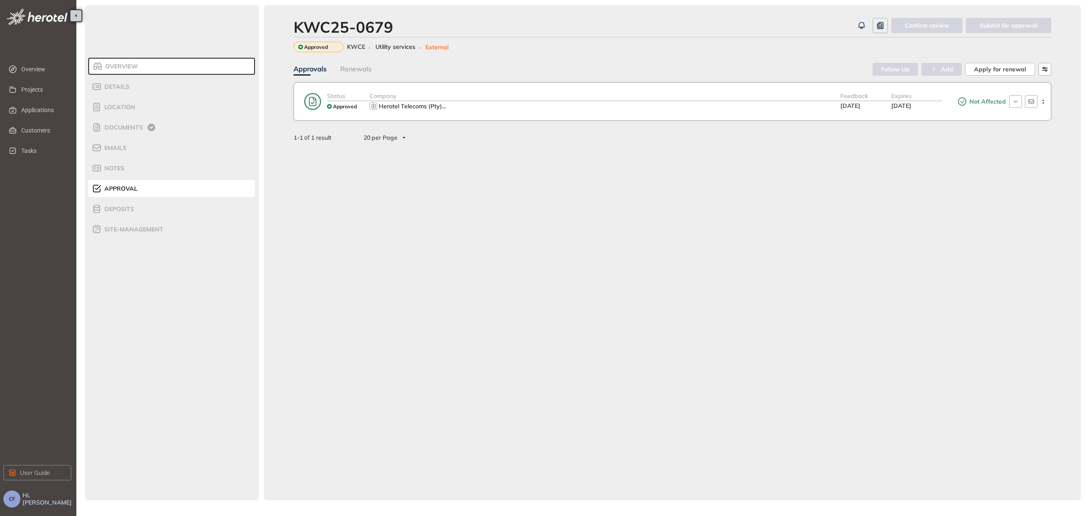
click at [715, 105] on div "Herotel Telecoms (Pty) ..." at bounding box center [605, 106] width 471 height 10
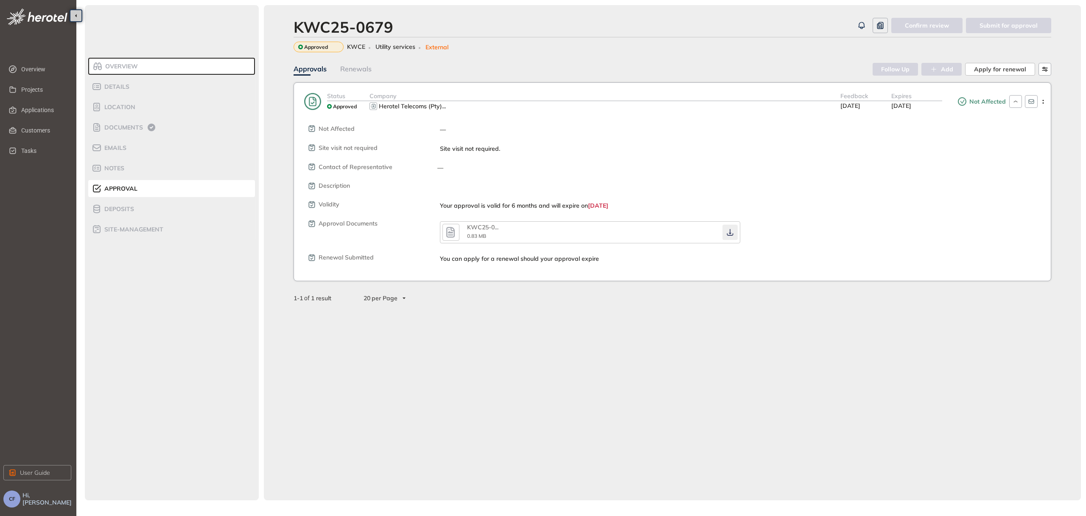
click at [728, 229] on icon "button" at bounding box center [730, 232] width 8 height 7
click at [147, 126] on icon at bounding box center [151, 127] width 10 height 10
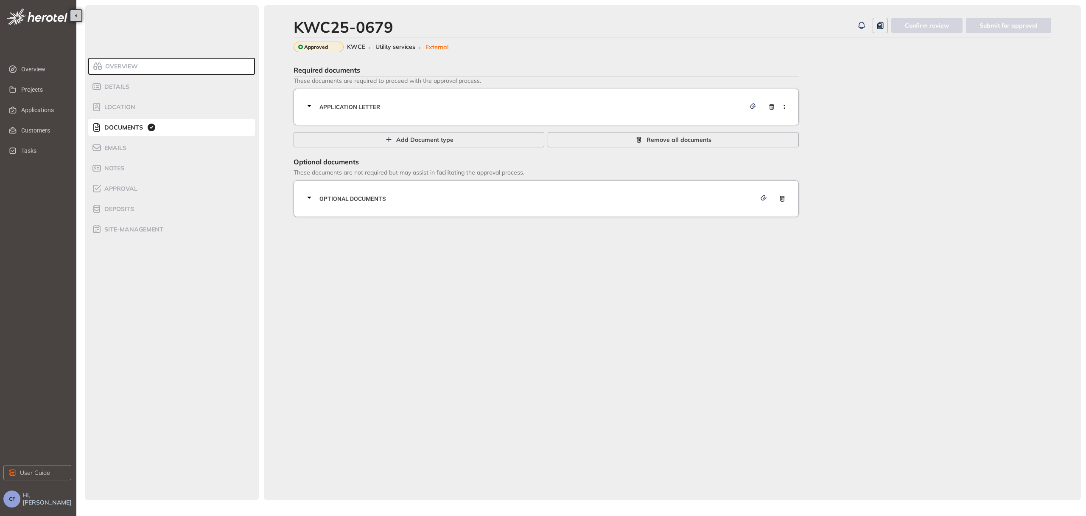
click at [317, 107] on div at bounding box center [311, 107] width 15 height 12
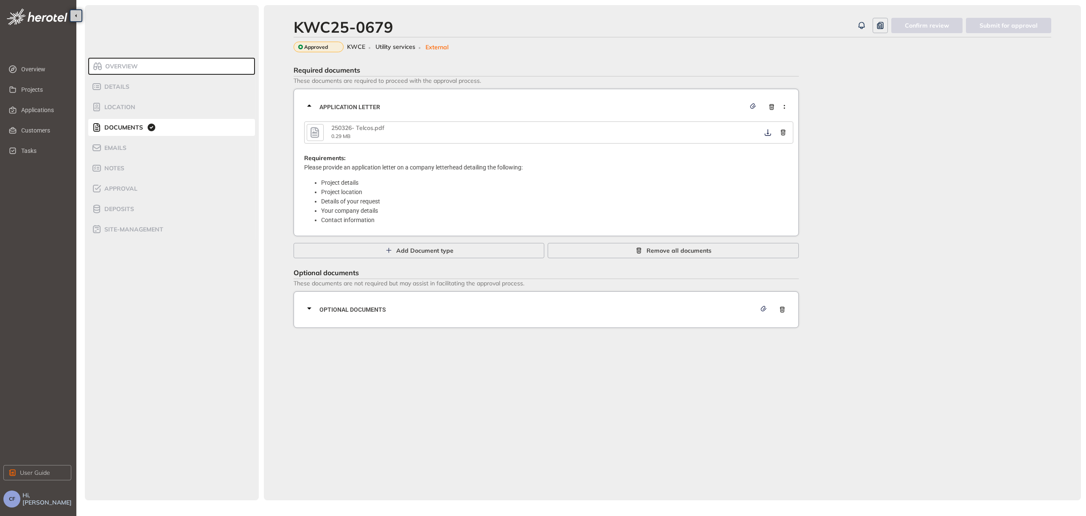
click at [312, 132] on icon "button" at bounding box center [315, 132] width 8 height 11
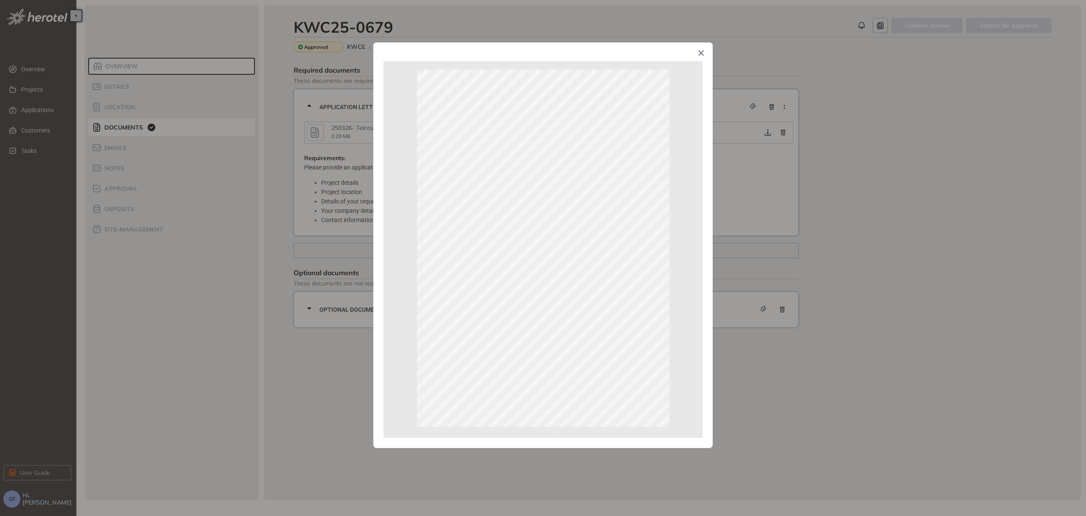
click at [700, 57] on span "Close" at bounding box center [701, 53] width 23 height 23
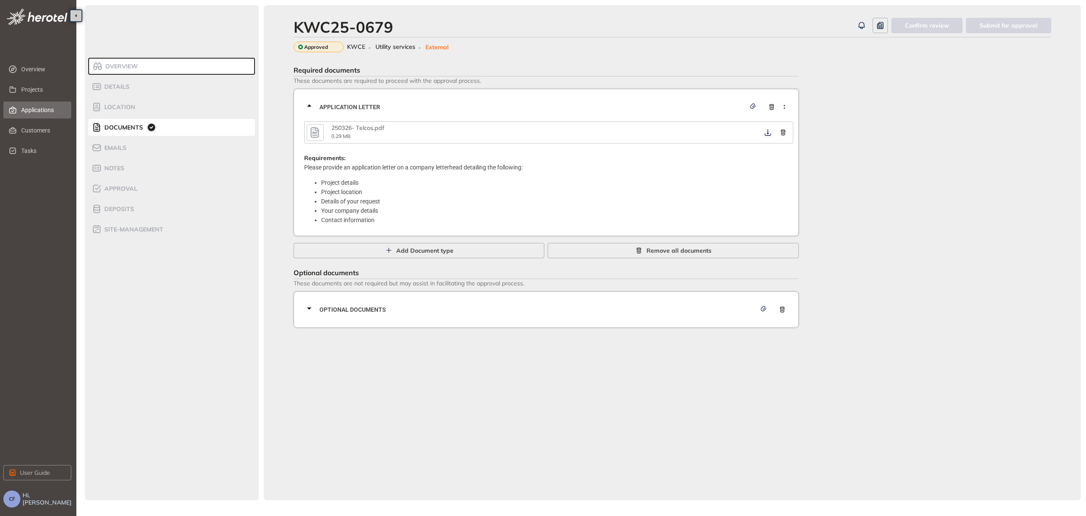
click at [19, 107] on li "Applications" at bounding box center [37, 109] width 68 height 17
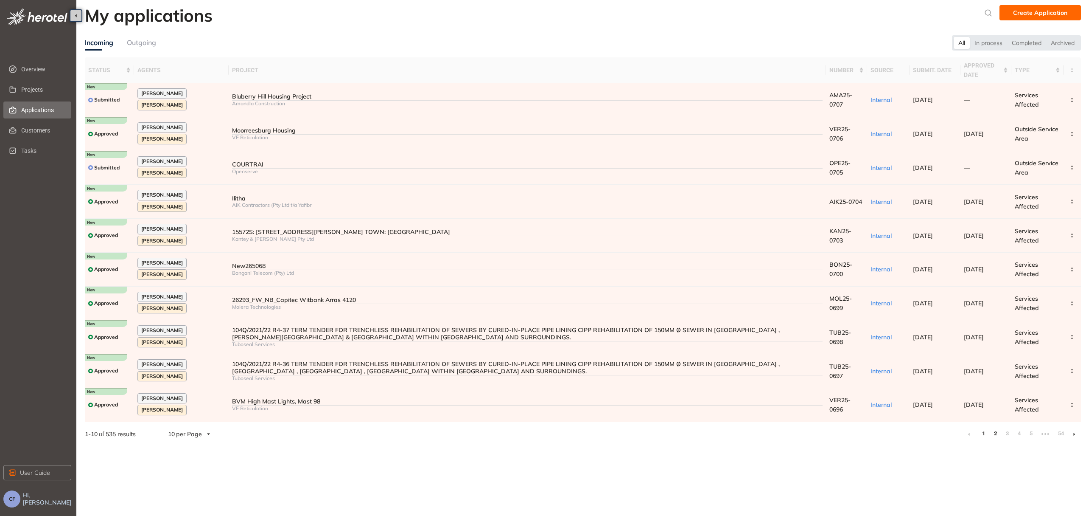
click at [997, 427] on link "2" at bounding box center [995, 433] width 8 height 13
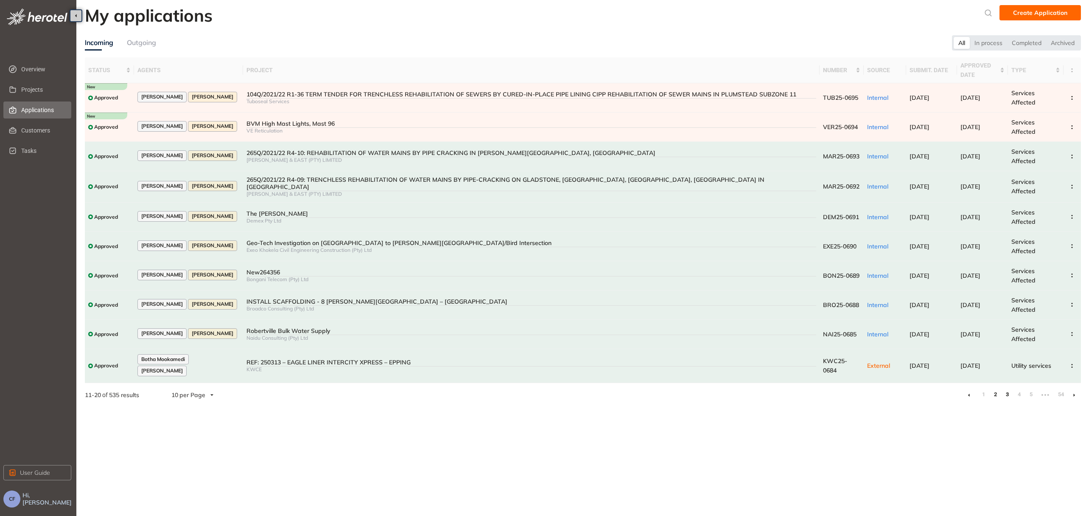
click at [1008, 388] on link "3" at bounding box center [1007, 394] width 8 height 13
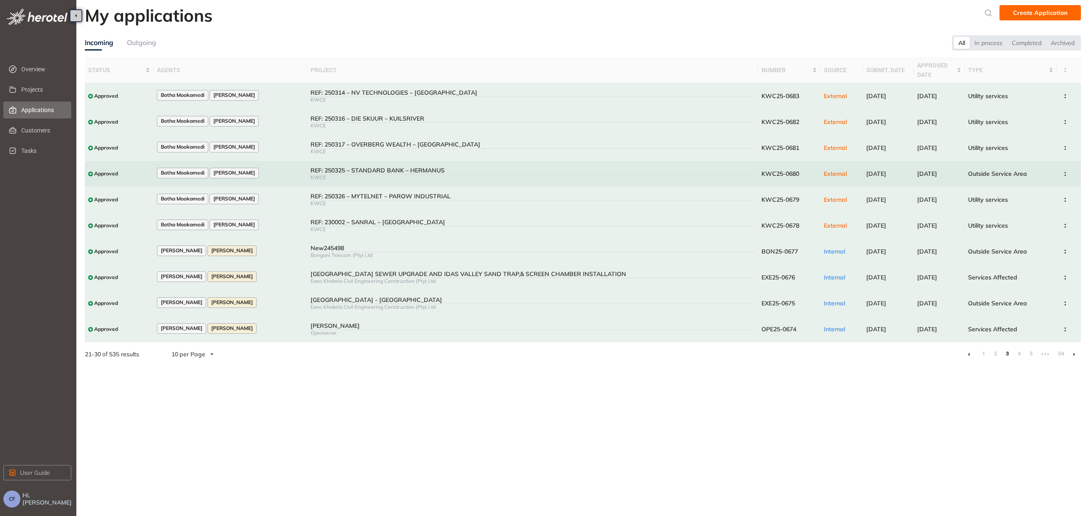
click at [782, 171] on span "KWC25-0680" at bounding box center [781, 174] width 38 height 8
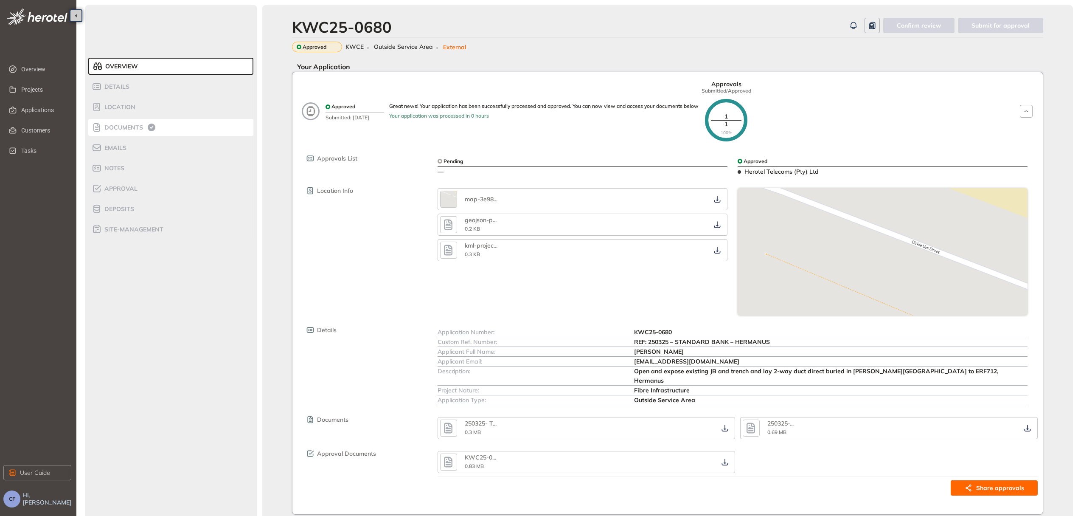
click at [115, 126] on span "Documents" at bounding box center [122, 127] width 41 height 7
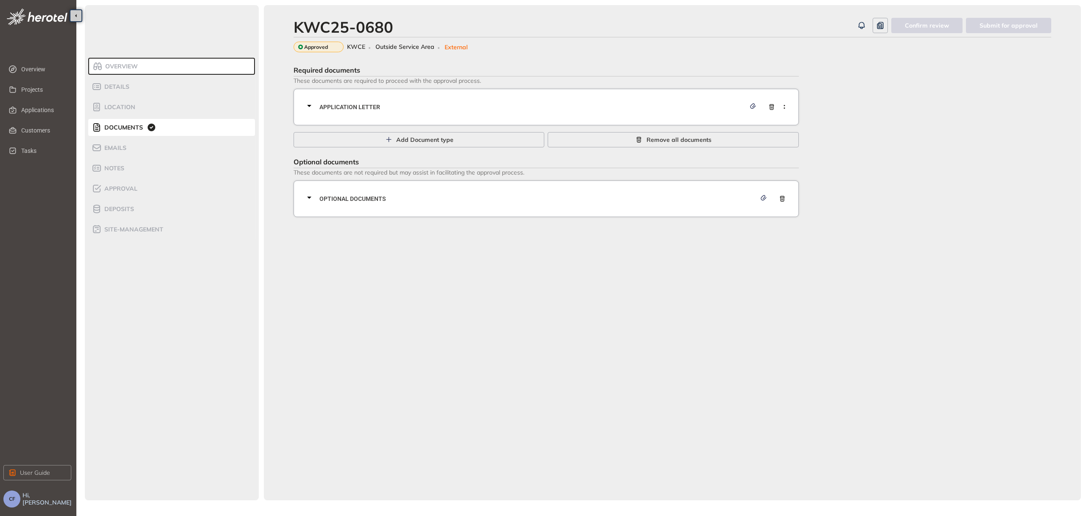
click at [497, 104] on span "Application letter" at bounding box center [533, 106] width 426 height 9
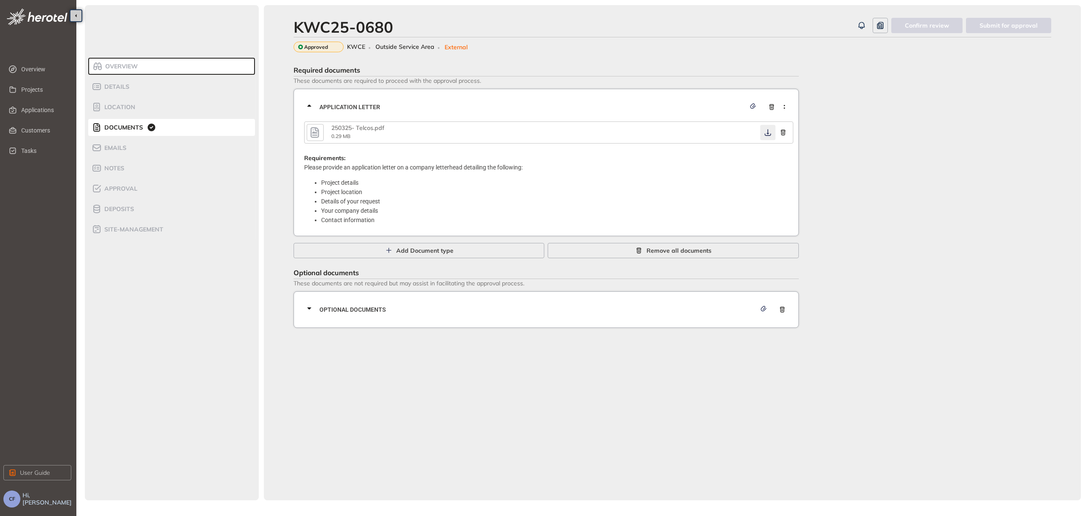
click at [771, 130] on icon "button" at bounding box center [768, 132] width 8 height 7
click at [651, 308] on span "Optional documents" at bounding box center [538, 309] width 437 height 9
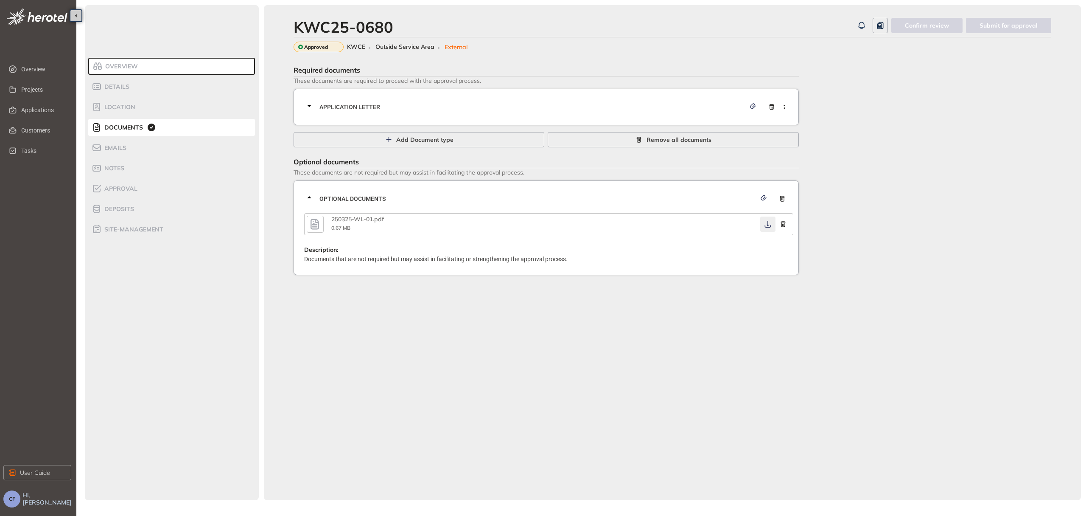
click at [765, 223] on icon "button" at bounding box center [768, 224] width 8 height 7
click at [126, 184] on div "Approval" at bounding box center [128, 188] width 72 height 10
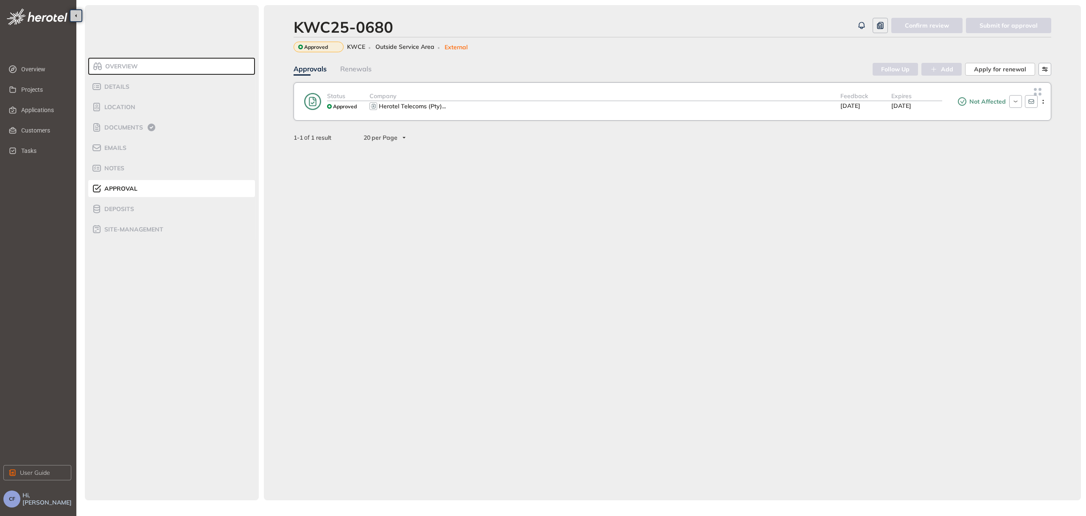
click at [641, 119] on div "Status Approved Company Herotel Telecoms (Pty) ... Feedback [DATE] Expires [DAT…" at bounding box center [673, 101] width 758 height 38
click at [725, 104] on div "Herotel Telecoms (Pty) ..." at bounding box center [605, 106] width 471 height 10
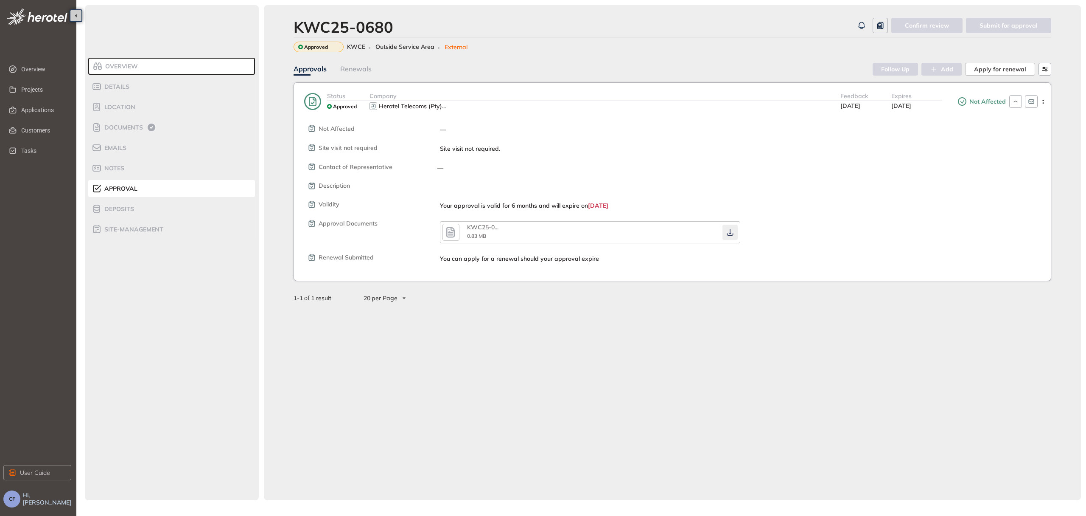
click at [731, 229] on icon "button" at bounding box center [730, 232] width 8 height 7
click at [114, 107] on span "Location" at bounding box center [119, 107] width 34 height 7
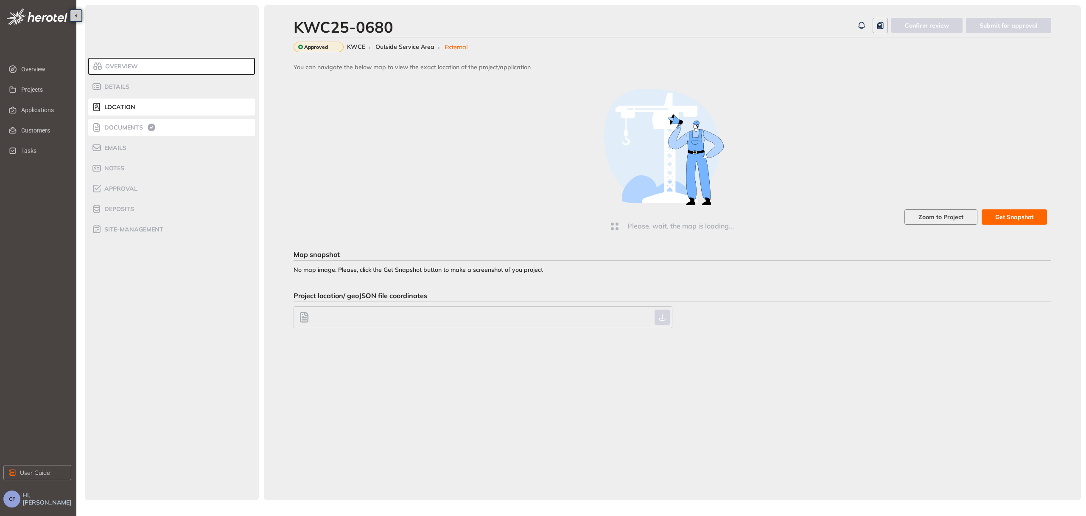
click at [120, 126] on span "Documents" at bounding box center [122, 127] width 41 height 7
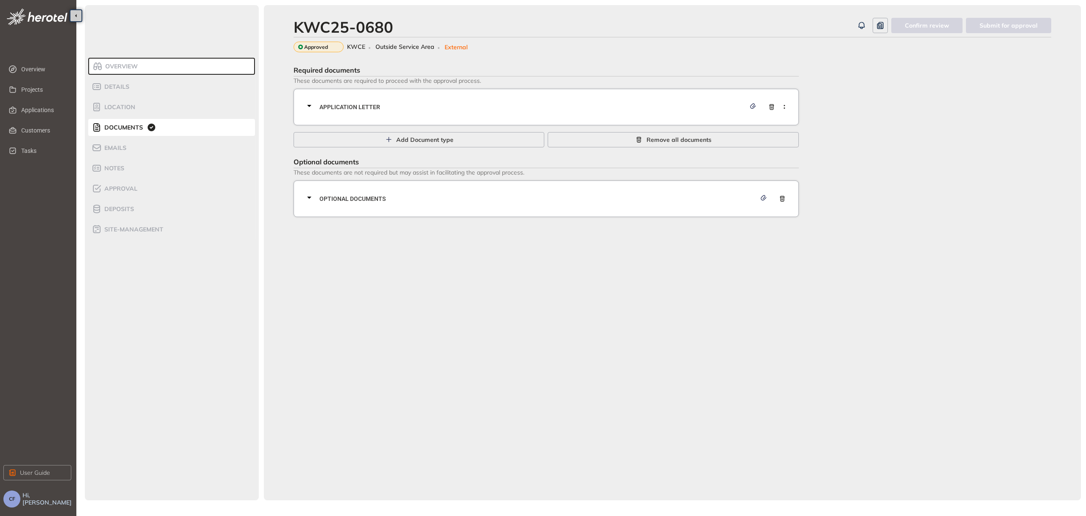
click at [346, 109] on span "Application letter" at bounding box center [533, 106] width 426 height 9
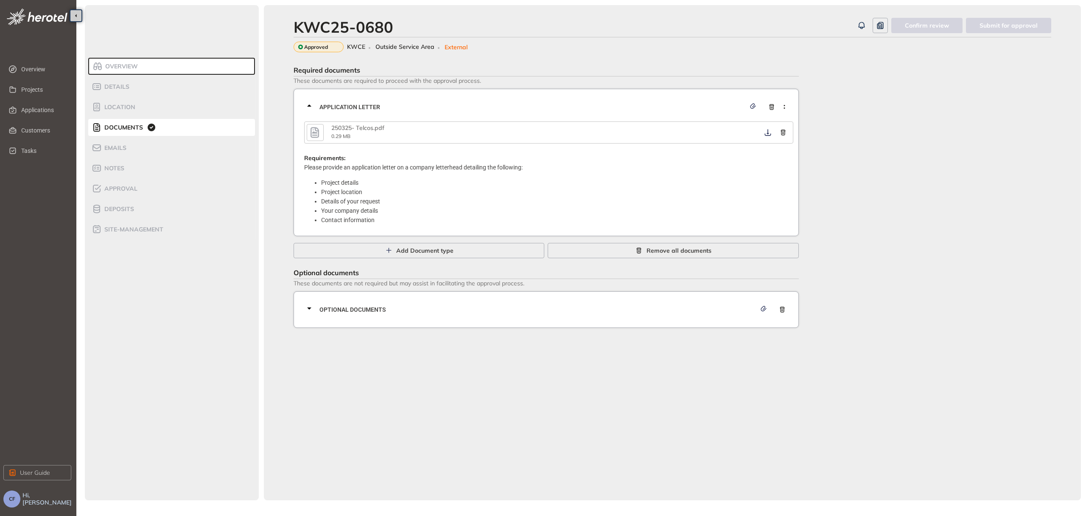
click at [317, 130] on icon "button" at bounding box center [315, 132] width 8 height 11
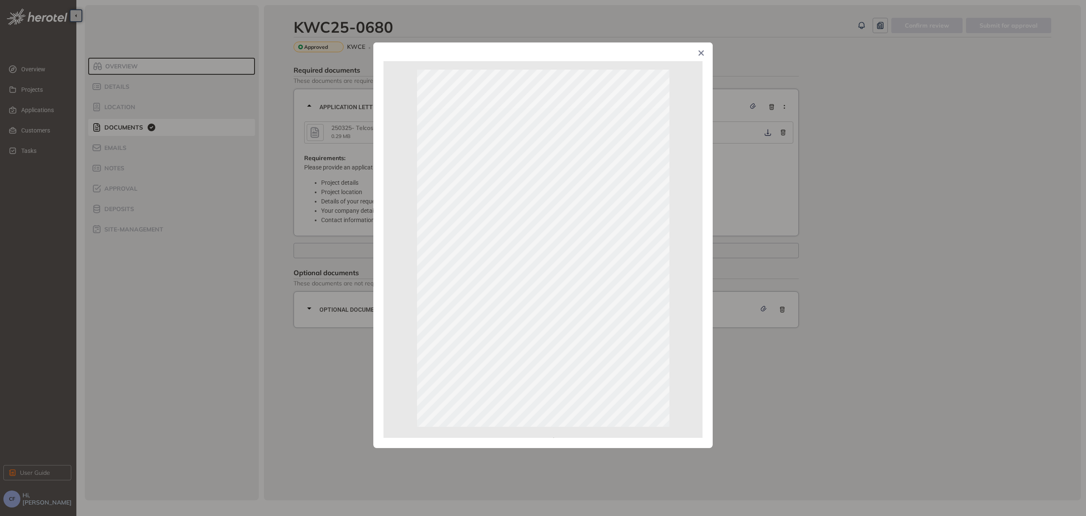
click at [699, 52] on icon "Close" at bounding box center [701, 52] width 5 height 5
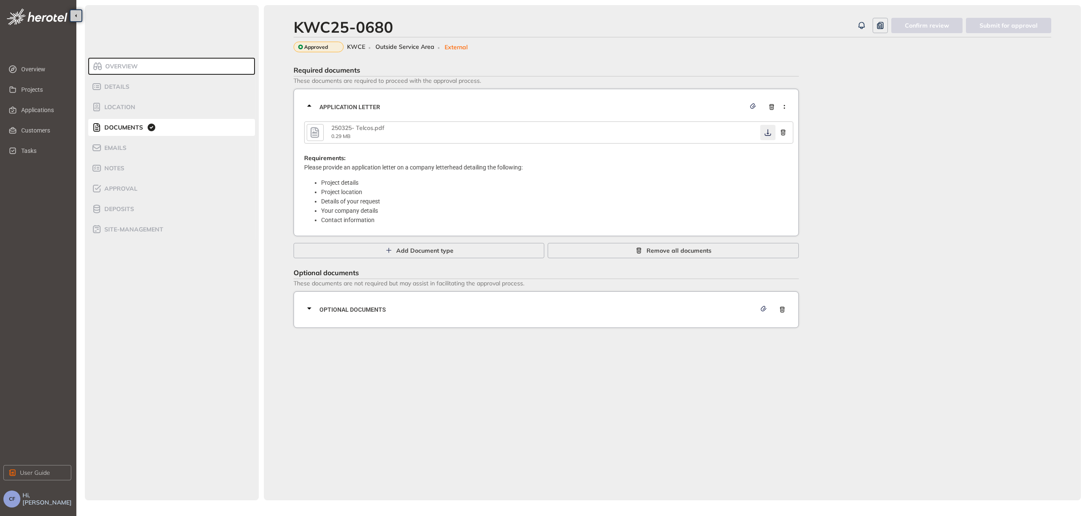
click at [767, 129] on icon "button" at bounding box center [768, 132] width 8 height 7
click at [682, 305] on span "Optional documents" at bounding box center [538, 309] width 437 height 9
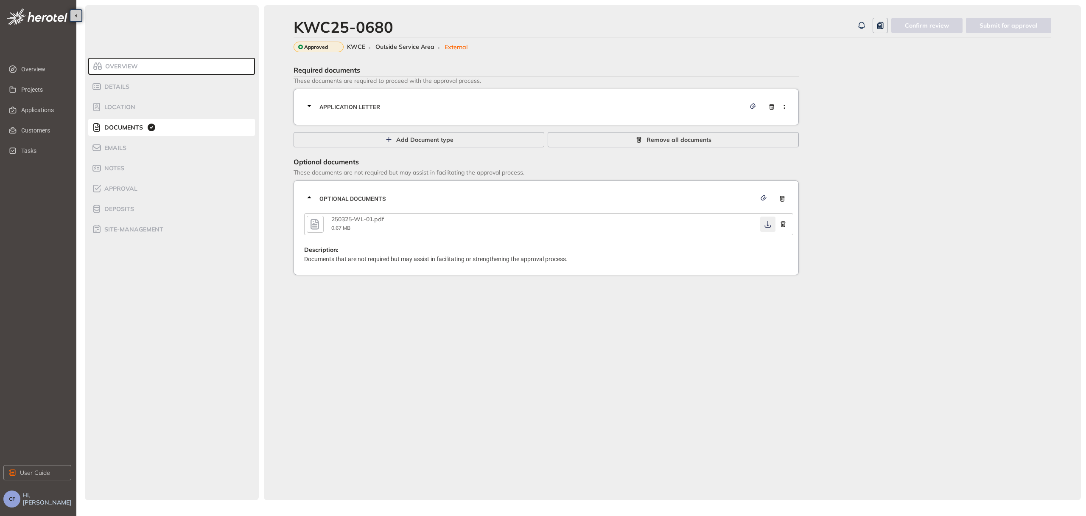
click at [767, 222] on icon "button" at bounding box center [768, 224] width 8 height 7
click at [132, 188] on span "Approval" at bounding box center [120, 188] width 36 height 7
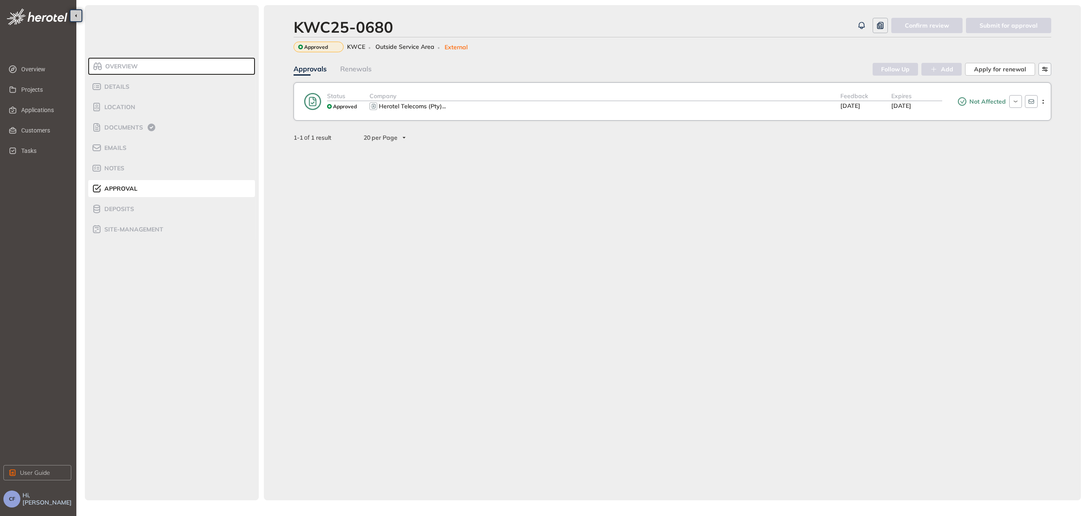
click at [708, 116] on div "Status Approved Company Herotel Telecoms (Pty) ... Feedback [DATE] Expires [DAT…" at bounding box center [673, 101] width 758 height 38
click at [743, 102] on div "Herotel Telecoms (Pty) ..." at bounding box center [605, 106] width 471 height 10
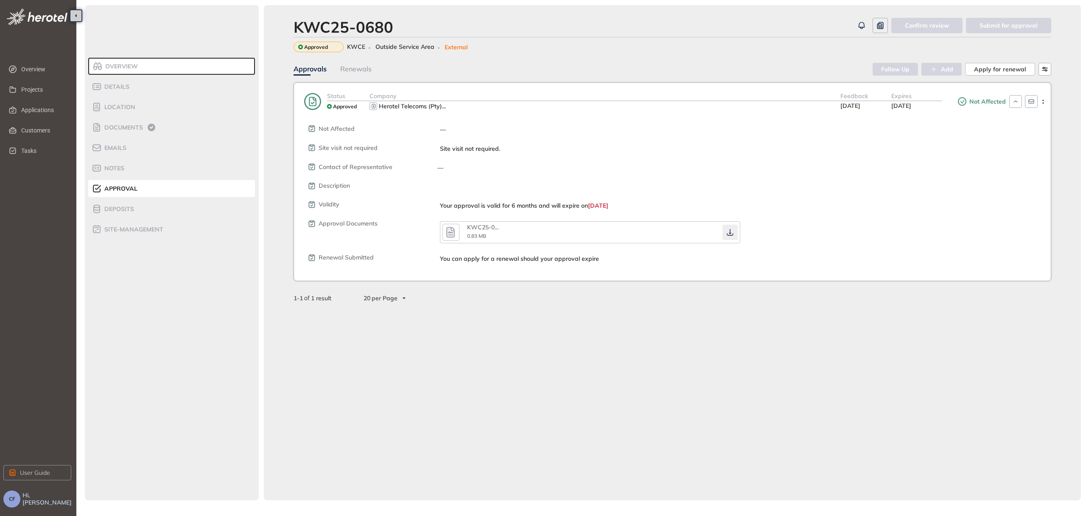
click at [732, 229] on icon "button" at bounding box center [730, 232] width 8 height 7
click at [127, 126] on span "Documents" at bounding box center [122, 127] width 41 height 7
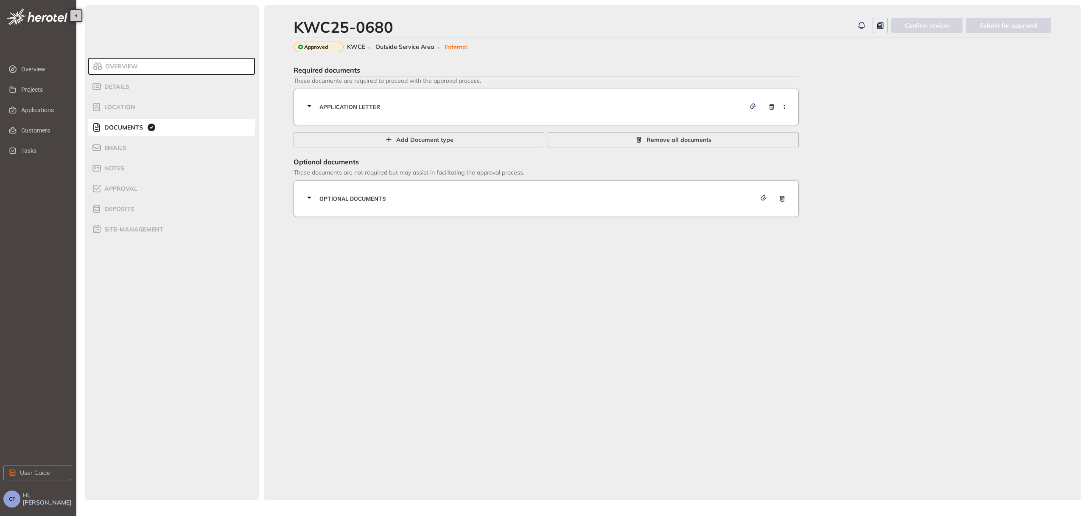
click at [342, 116] on div "Application letter" at bounding box center [548, 106] width 489 height 25
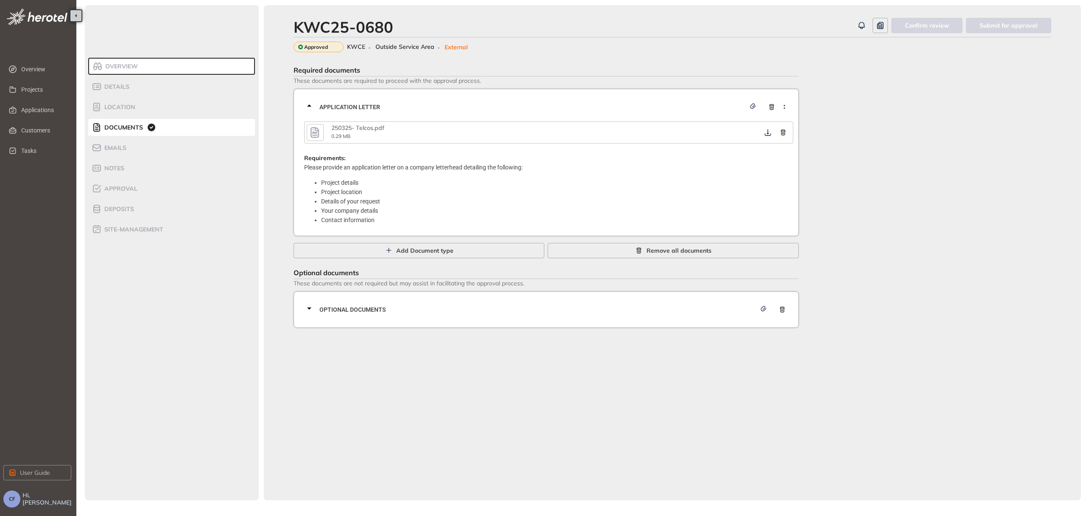
click at [317, 132] on icon "button" at bounding box center [314, 132] width 13 height 15
